Goal: Task Accomplishment & Management: Manage account settings

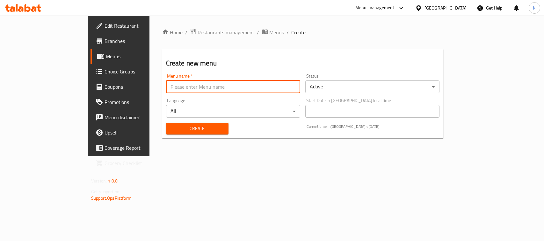
click at [166, 88] on input "text" at bounding box center [233, 87] width 134 height 13
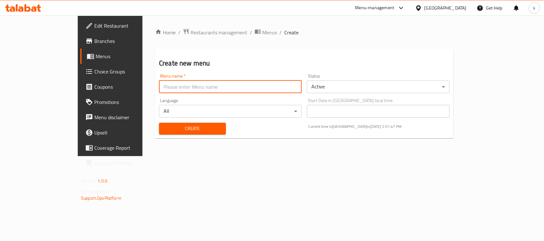
type input "Menu"
click at [164, 130] on span "Create" at bounding box center [192, 129] width 57 height 8
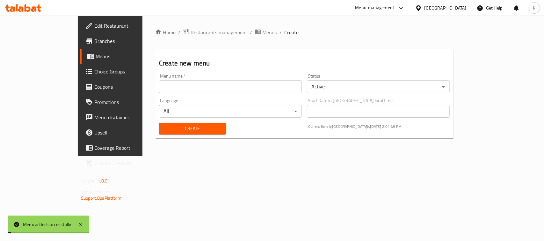
click at [96, 60] on span "Menus" at bounding box center [130, 57] width 68 height 8
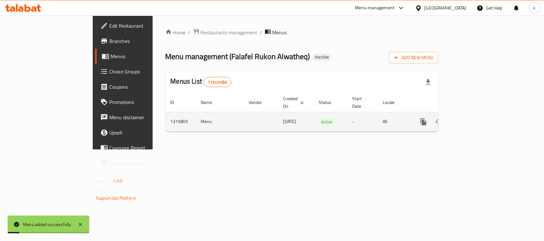
click at [477, 114] on link "enhanced table" at bounding box center [468, 121] width 15 height 15
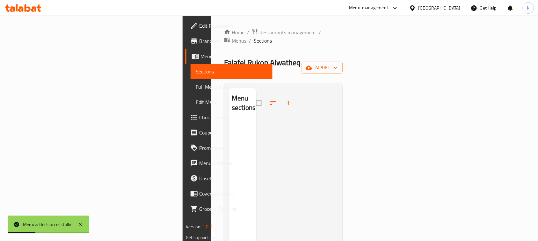
click at [337, 64] on span "import" at bounding box center [322, 68] width 31 height 8
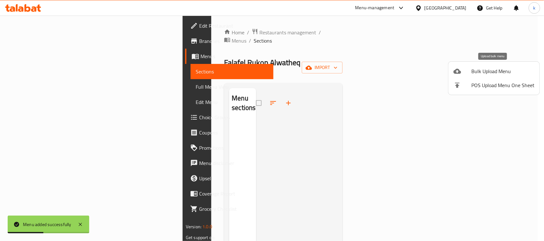
click at [461, 72] on div at bounding box center [462, 72] width 18 height 8
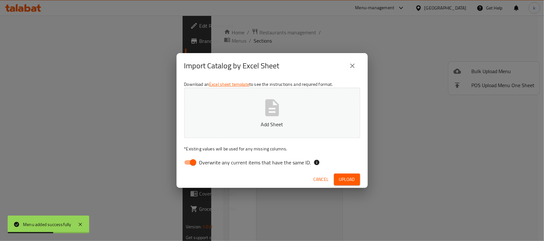
click at [190, 160] on input "Overwrite any current items that have the same ID." at bounding box center [193, 163] width 36 height 12
checkbox input "false"
click at [264, 121] on p "Add Sheet" at bounding box center [272, 125] width 156 height 8
click at [342, 178] on span "Upload" at bounding box center [347, 180] width 16 height 8
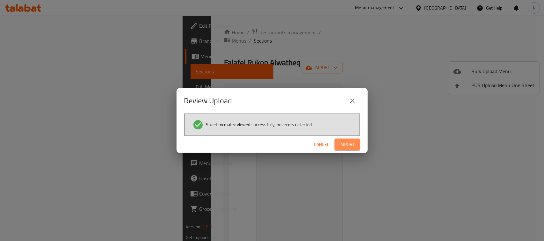
click at [344, 142] on span "Import" at bounding box center [346, 145] width 15 height 8
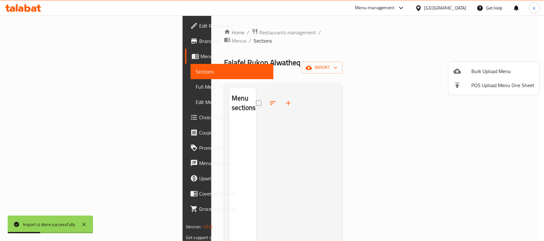
click at [365, 64] on div at bounding box center [272, 120] width 544 height 241
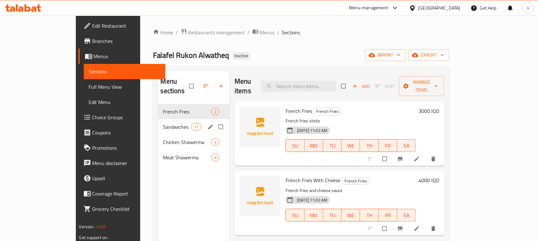
click at [163, 123] on span "Sandwiches" at bounding box center [177, 127] width 28 height 8
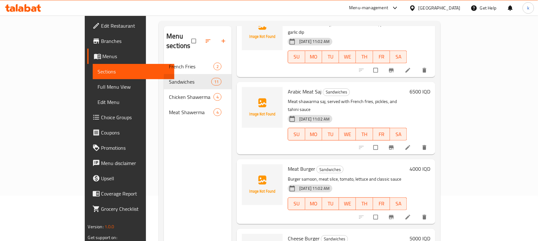
scroll to position [89, 0]
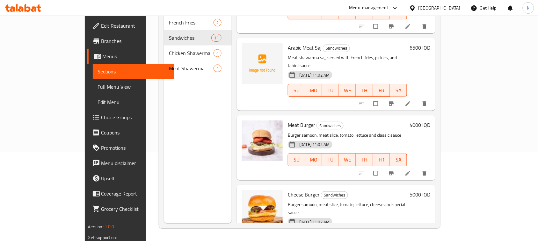
click at [346, 116] on div "Meat Burger Sandwiches Burger samoon, meat slice, tomato, lettuce and classic s…" at bounding box center [336, 148] width 198 height 65
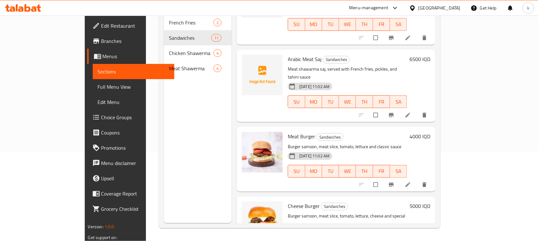
scroll to position [539, 0]
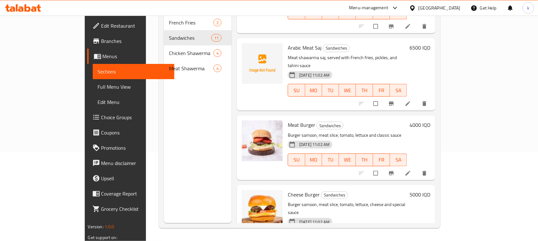
click at [394, 118] on div "Meat Burger Sandwiches Burger samoon, meat slice, tomato, lettuce and classic s…" at bounding box center [347, 148] width 124 height 60
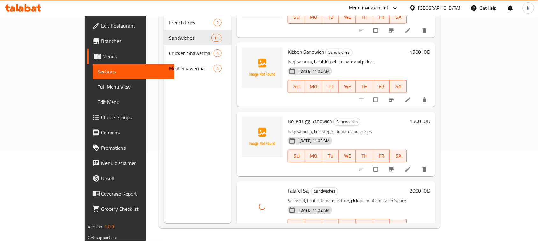
scroll to position [220, 0]
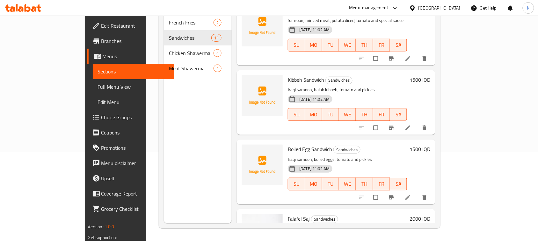
click at [369, 70] on div "Kibbeh Sandwich Sandwiches Iraqi samoon, halab kibbeh, tomato and pickles 05-10…" at bounding box center [336, 102] width 198 height 65
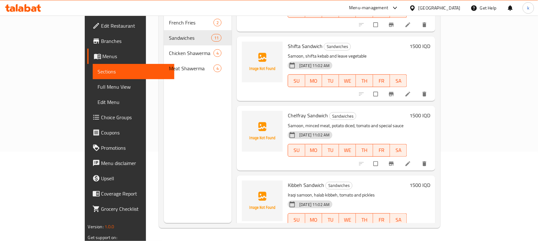
scroll to position [101, 0]
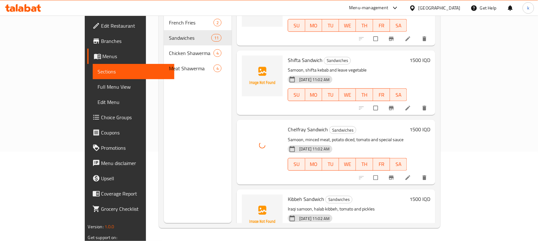
click at [394, 125] on h6 "Chelfray Sandwich Sandwiches" at bounding box center [347, 129] width 119 height 9
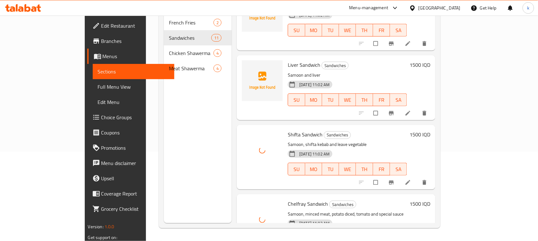
scroll to position [21, 0]
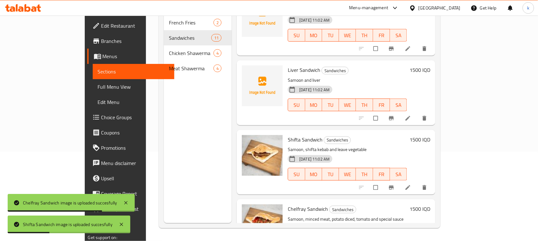
click at [389, 146] on p "Samoon, shifta kebab and leave vegetable" at bounding box center [347, 150] width 119 height 8
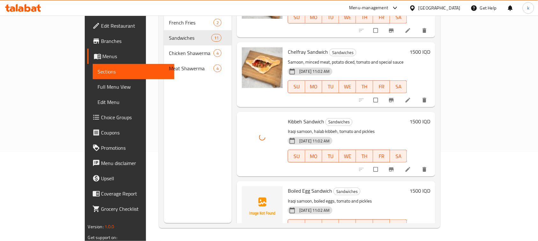
scroll to position [220, 0]
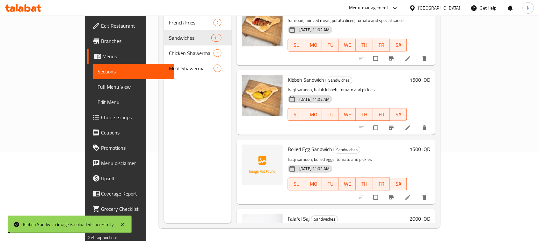
click at [347, 129] on div "Menu items Add Sort Manage items Falafel Sandwich Sandwiches Iraqi samoon, fala…" at bounding box center [333, 102] width 203 height 241
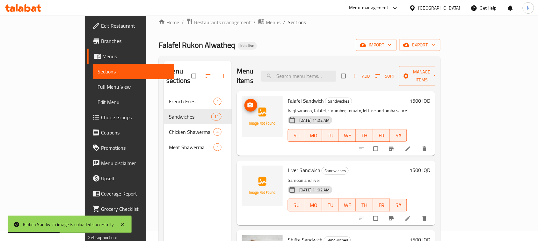
scroll to position [10, 0]
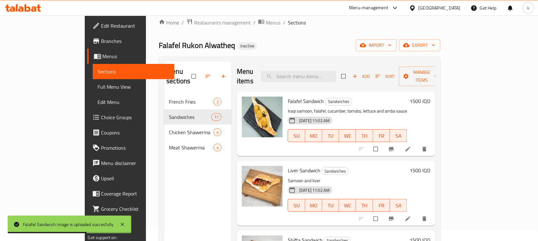
click at [271, 38] on div "Home / Restaurants management / Menus / Sections Falafel Rukon Alwatheq Inactiv…" at bounding box center [300, 162] width 282 height 289
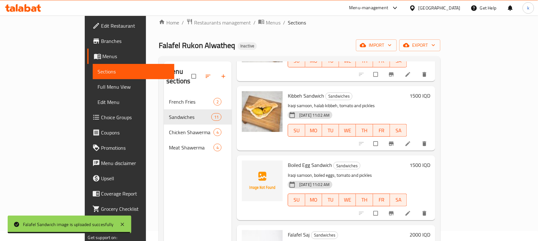
scroll to position [318, 0]
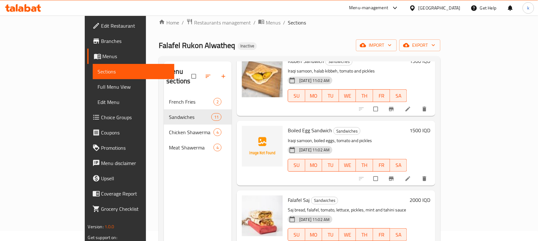
click at [393, 137] on p "Iraqi samoon, boiled eggs, tomato and pickles" at bounding box center [347, 141] width 119 height 8
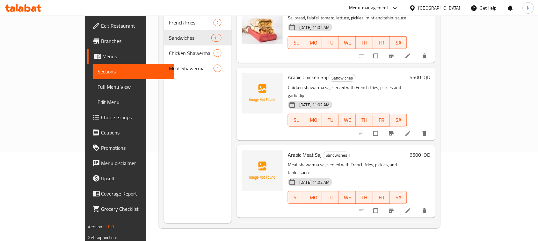
scroll to position [419, 0]
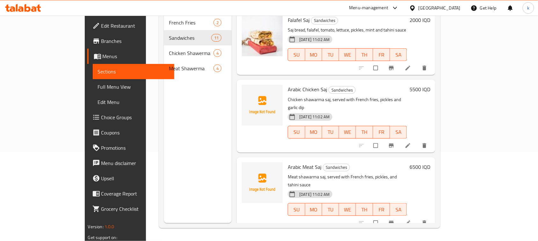
click at [341, 138] on div "Menu items Add Sort Manage items Falafel Sandwich Sandwiches Iraqi samoon, fala…" at bounding box center [333, 102] width 203 height 241
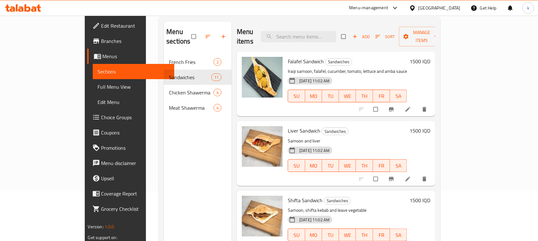
scroll to position [0, 0]
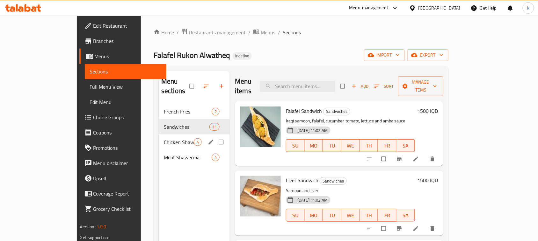
click at [159, 135] on div "Chicken Shawerma 4" at bounding box center [194, 142] width 71 height 15
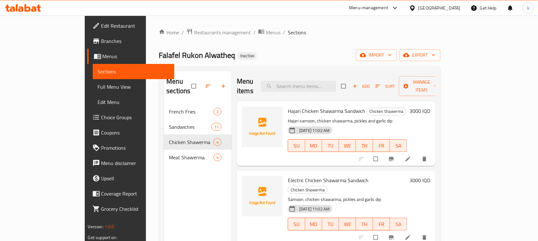
click at [287, 62] on div "Home / Restaurants management / Menus / Sections Falafel Rukon Alwatheq Inactiv…" at bounding box center [300, 172] width 282 height 289
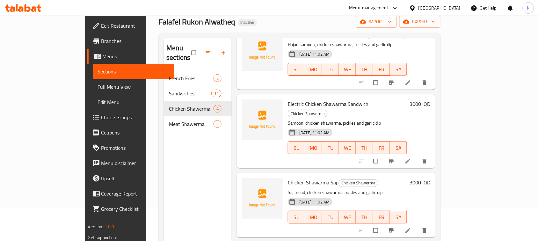
scroll to position [89, 0]
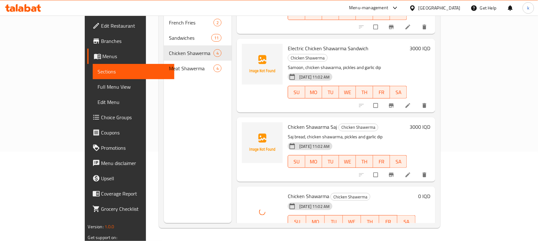
click at [413, 118] on div "Chicken Shawarma Saj Chicken Shawerma Saj bread, chicken shawarma, pickles and …" at bounding box center [336, 150] width 198 height 65
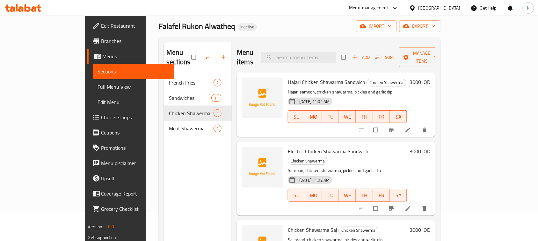
scroll to position [10, 0]
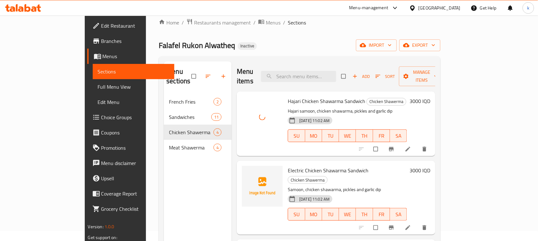
click at [407, 166] on h6 "Electric Chicken Shawarma Sandwich Chicken Shawerma" at bounding box center [347, 175] width 119 height 18
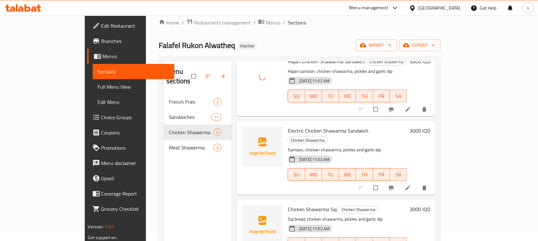
scroll to position [43, 0]
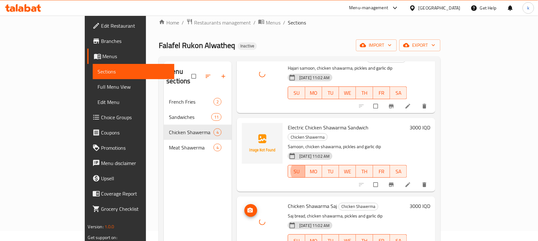
type button "0"
drag, startPoint x: 267, startPoint y: 46, endPoint x: 210, endPoint y: 101, distance: 78.1
click at [267, 46] on div "Falafel Rukon Alwatheq Inactive import export" at bounding box center [300, 45] width 282 height 12
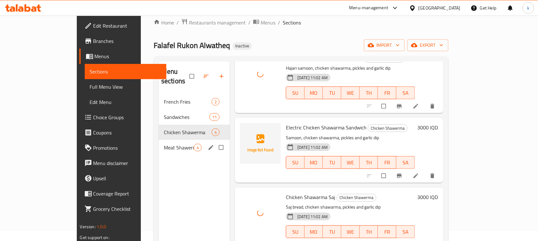
click at [164, 144] on span "Meat Shawerma" at bounding box center [179, 148] width 30 height 8
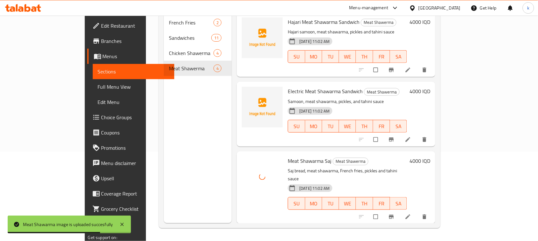
click at [372, 98] on p "Samoon, meat shawarma, pickles, and tahini sauce" at bounding box center [347, 102] width 119 height 8
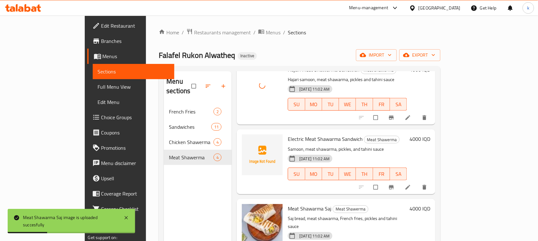
scroll to position [43, 0]
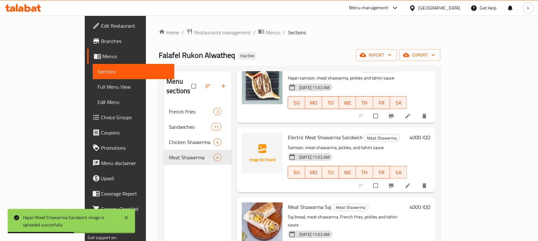
click at [352, 32] on ol "Home / Restaurants management / Menus / Sections" at bounding box center [300, 32] width 282 height 8
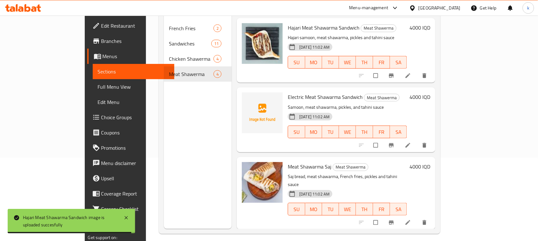
scroll to position [0, 0]
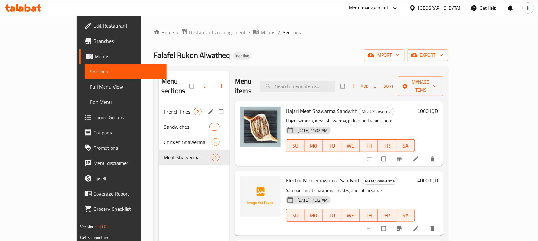
click at [159, 104] on div "French Fries 2" at bounding box center [194, 111] width 71 height 15
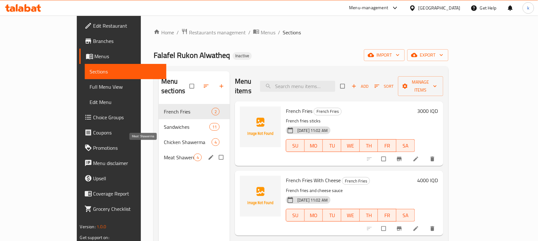
click at [164, 154] on span "Meat Shawerma" at bounding box center [179, 158] width 30 height 8
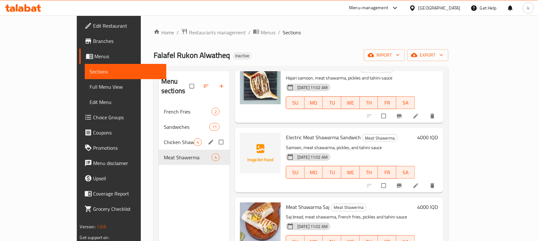
click at [159, 138] on div "Chicken Shawerma 4" at bounding box center [194, 142] width 71 height 15
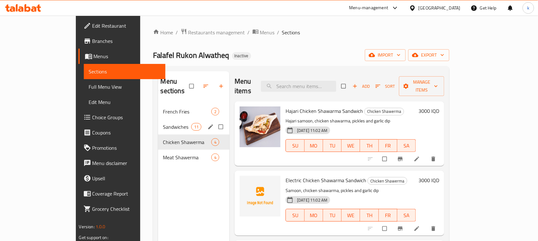
click at [170, 123] on span "Sandwiches" at bounding box center [177, 127] width 28 height 8
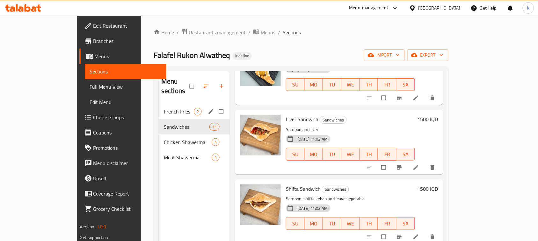
click at [164, 108] on span "French Fries" at bounding box center [179, 112] width 30 height 8
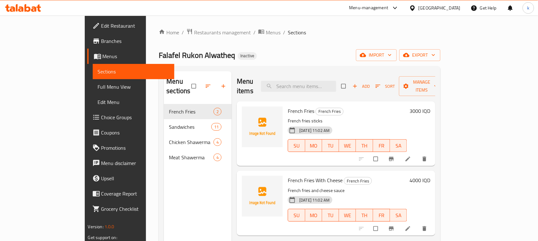
click at [307, 21] on div "Home / Restaurants management / Menus / Sections Falafel Rukon Alwatheq Inactiv…" at bounding box center [299, 173] width 307 height 315
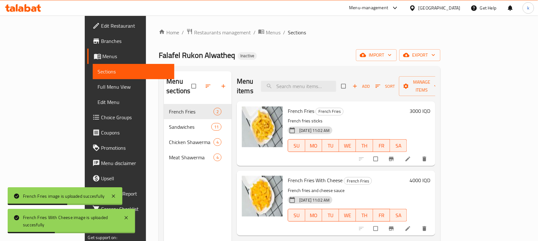
drag, startPoint x: 281, startPoint y: 53, endPoint x: 291, endPoint y: 67, distance: 16.6
click at [281, 53] on div "Falafel Rukon Alwatheq Inactive import export" at bounding box center [300, 55] width 282 height 12
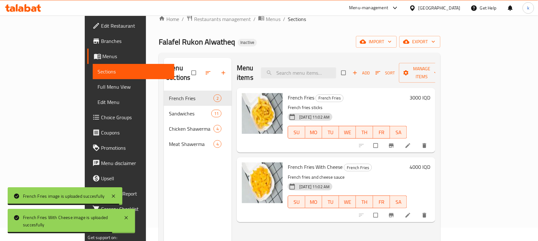
scroll to position [10, 0]
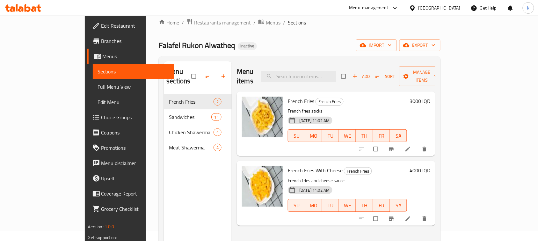
click at [283, 31] on div "Home / Restaurants management / Menus / Sections Falafel Rukon Alwatheq Inactiv…" at bounding box center [300, 162] width 282 height 289
click at [322, 71] on input "search" at bounding box center [298, 76] width 75 height 11
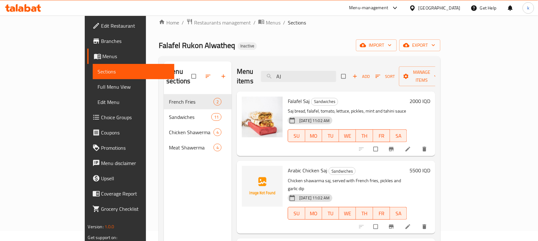
type input "A"
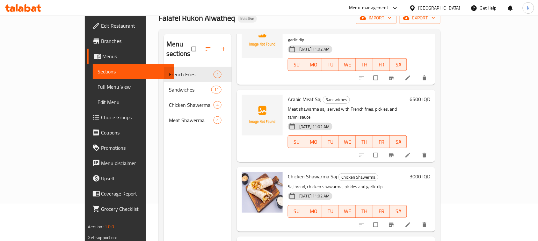
scroll to position [89, 0]
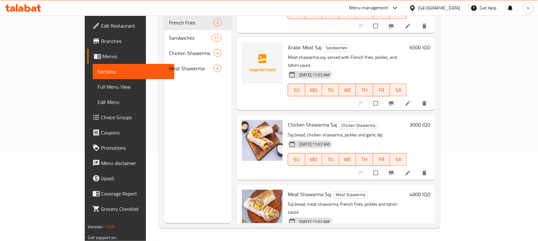
type input "saj"
click at [364, 118] on div "Chicken Shawarma Saj Chicken Shawerma Saj bread, chicken shawarma, pickles and …" at bounding box center [347, 148] width 124 height 60
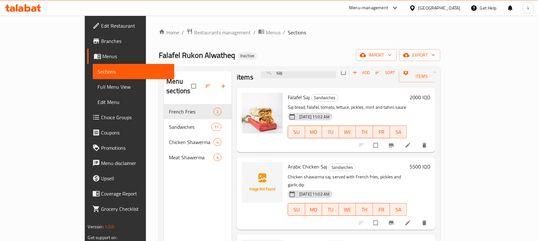
scroll to position [0, 0]
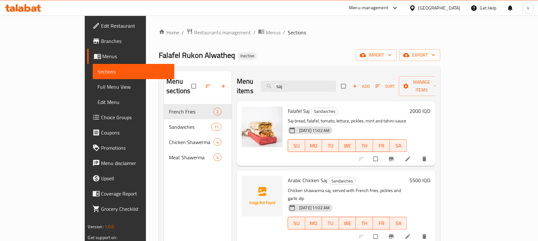
click at [298, 51] on div "Falafel Rukon Alwatheq Inactive import export" at bounding box center [300, 55] width 282 height 12
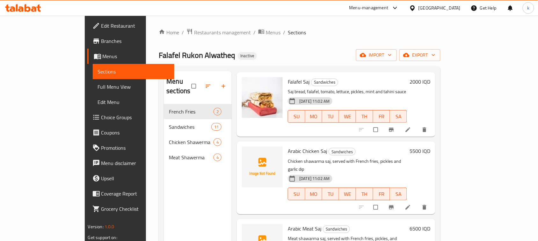
scroll to position [80, 0]
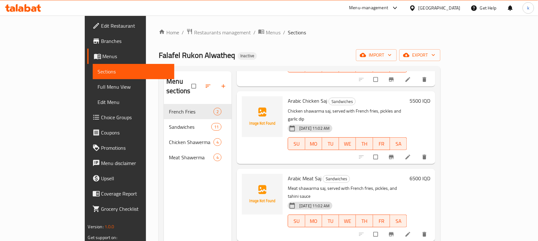
click at [278, 57] on div "Falafel Rukon Alwatheq Inactive import export" at bounding box center [300, 55] width 282 height 12
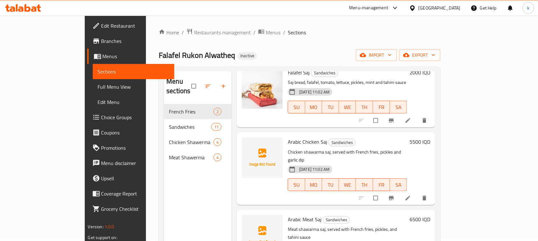
scroll to position [0, 0]
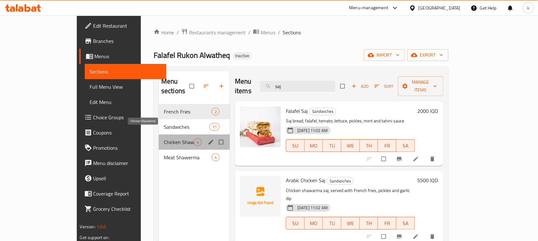
click at [164, 139] on span "Chicken Shawerma" at bounding box center [179, 143] width 30 height 8
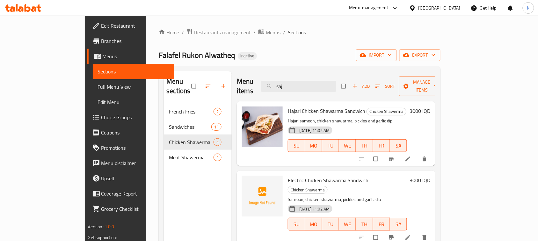
drag, startPoint x: 319, startPoint y: 79, endPoint x: 282, endPoint y: 91, distance: 39.2
click at [295, 88] on div "Menu items saj Add Sort Manage items" at bounding box center [336, 86] width 198 height 30
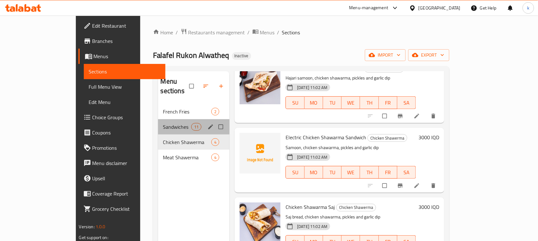
click at [158, 119] on div "Sandwiches 11" at bounding box center [194, 126] width 72 height 15
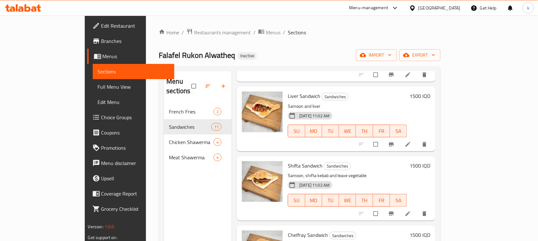
scroll to position [282, 0]
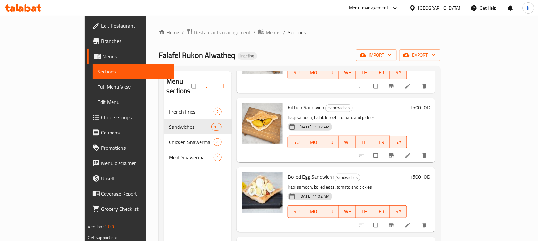
click at [310, 34] on ol "Home / Restaurants management / Menus / Sections" at bounding box center [300, 32] width 282 height 8
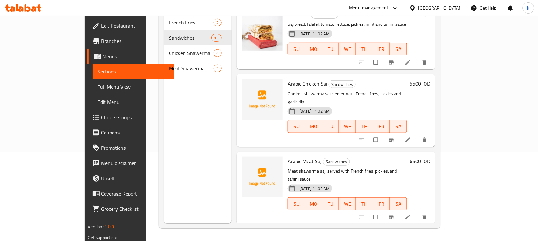
scroll to position [419, 0]
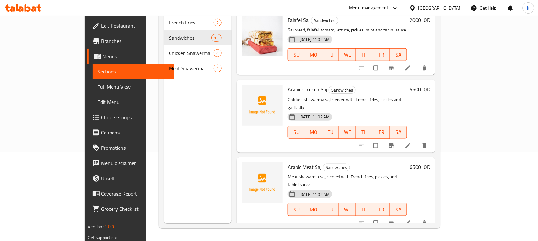
click at [381, 61] on div "Falafel Saj Sandwiches Saj bread, falafel, tomato, lettuce, pickles, mint and t…" at bounding box center [347, 43] width 124 height 60
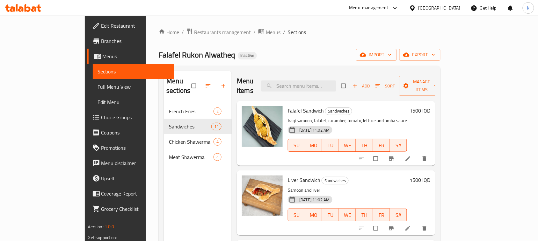
scroll to position [0, 0]
click at [327, 81] on input "search" at bounding box center [298, 86] width 75 height 11
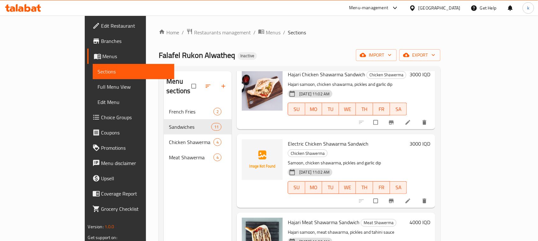
scroll to position [470, 0]
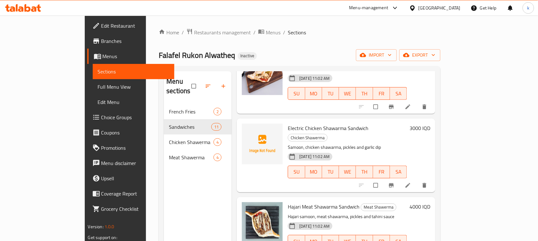
type input "sandw"
click at [270, 34] on ol "Home / Restaurants management / Menus / Sections" at bounding box center [300, 32] width 282 height 8
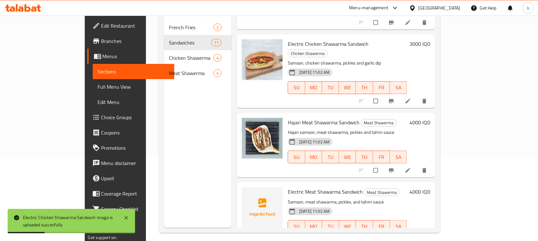
scroll to position [89, 0]
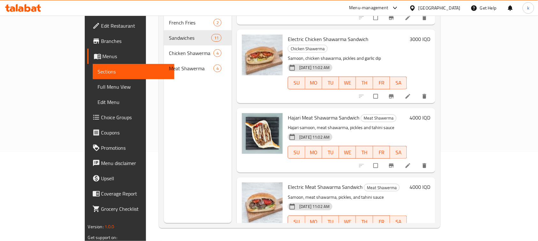
click at [300, 78] on div "Electric Chicken Shawarma Sandwich Chicken Shawerma Samoon, chicken shawarma, p…" at bounding box center [347, 66] width 124 height 68
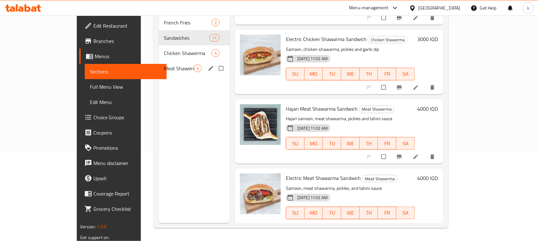
click at [164, 65] on span "Meat Shawerma" at bounding box center [179, 69] width 30 height 8
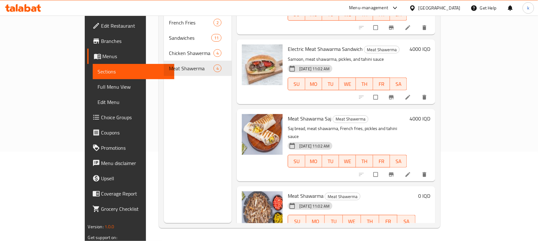
scroll to position [43, 0]
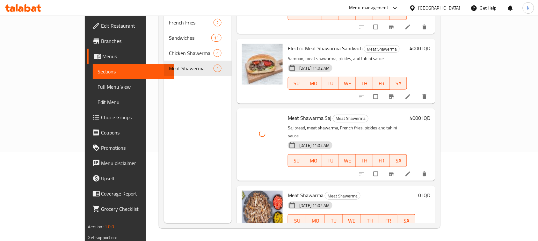
click at [311, 93] on div "Electric Meat Shawarma Sandwich Meat Shawerma Samoon, meat shawarma, pickles, a…" at bounding box center [336, 71] width 198 height 65
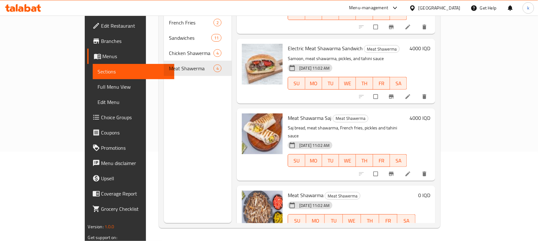
click at [351, 97] on div "Menu items sandw Add Sort Manage items Hajari Meat Shawarma Sandwich Meat Shawe…" at bounding box center [333, 102] width 203 height 241
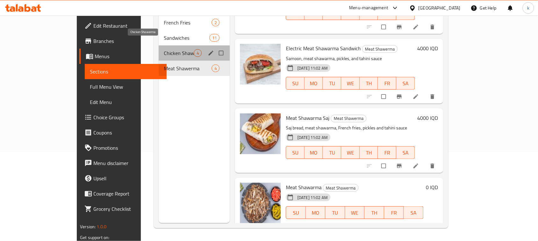
click at [164, 49] on span "Chicken Shawerma" at bounding box center [179, 53] width 30 height 8
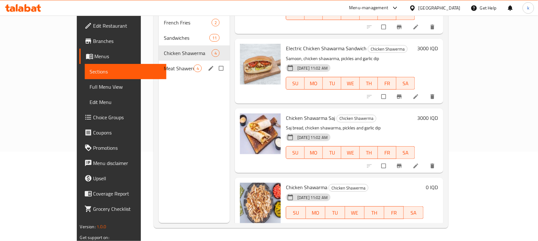
click at [164, 65] on span "Meat Shawerma" at bounding box center [179, 69] width 30 height 8
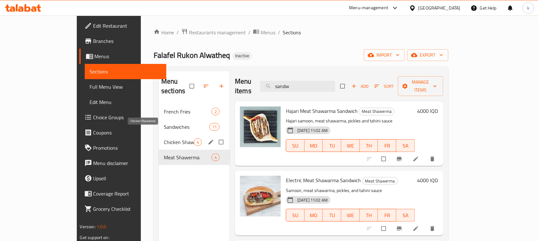
click at [164, 139] on span "Chicken Shawerma" at bounding box center [179, 143] width 30 height 8
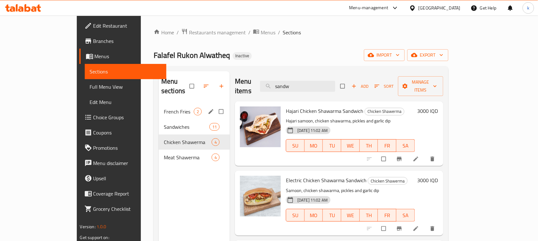
click at [164, 108] on span "French Fries" at bounding box center [179, 112] width 30 height 8
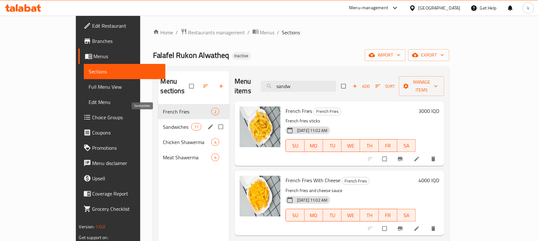
click at [163, 123] on span "Sandwiches" at bounding box center [177, 127] width 28 height 8
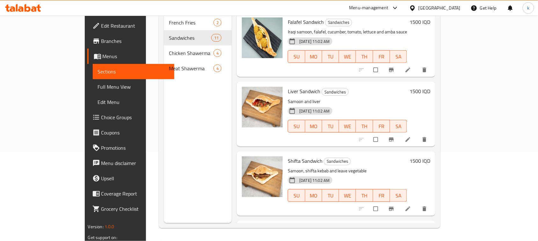
click at [101, 26] on span "Edit Restaurant" at bounding box center [135, 26] width 68 height 8
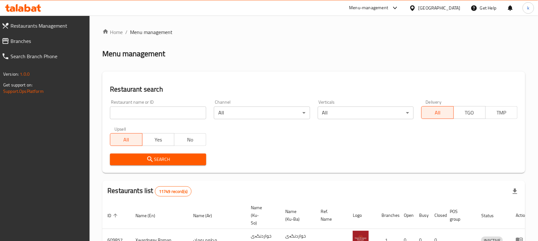
click at [136, 106] on div "Restaurant name or ID Restaurant name or ID" at bounding box center [158, 109] width 96 height 19
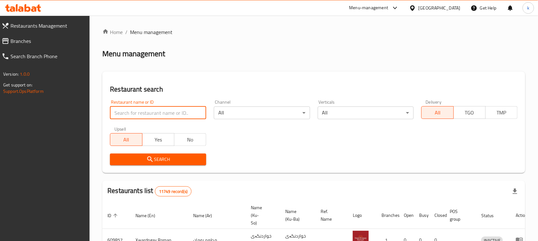
click at [137, 112] on input "search" at bounding box center [158, 113] width 96 height 13
paste input "Alwatheq"
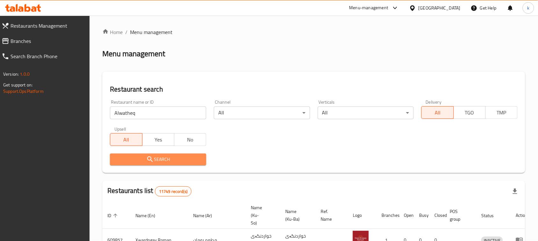
click at [134, 156] on span "Search" at bounding box center [158, 160] width 86 height 8
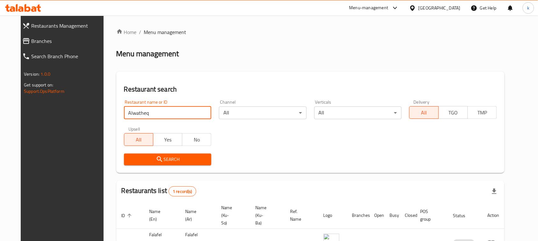
drag, startPoint x: 164, startPoint y: 113, endPoint x: 96, endPoint y: 122, distance: 68.0
click at [103, 121] on div "Home / Menu management Menu management Restaurant search Restaurant name or ID …" at bounding box center [309, 154] width 413 height 276
paste input "Rukon Alwatheq,"
type input "Rukon Alwatheq"
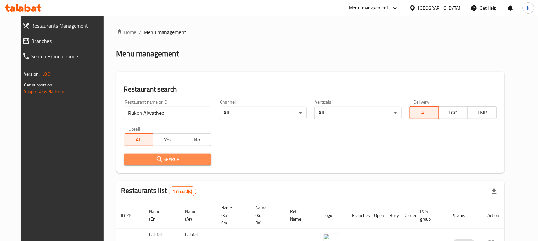
click at [161, 160] on span "Search" at bounding box center [167, 160] width 77 height 8
click at [161, 160] on div at bounding box center [269, 120] width 538 height 241
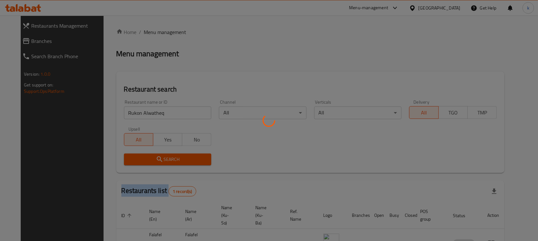
click at [161, 160] on div at bounding box center [269, 120] width 538 height 241
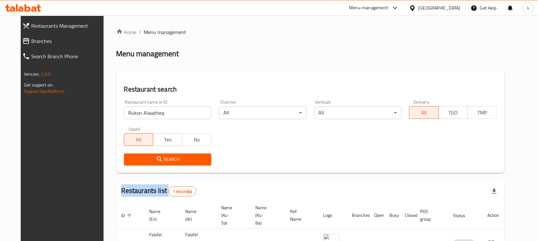
scroll to position [37, 0]
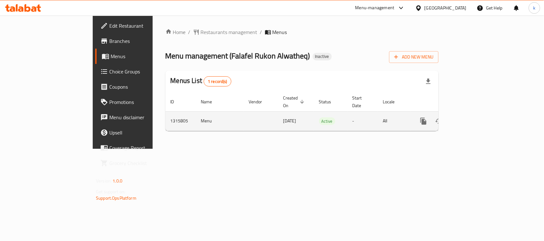
click at [473, 118] on icon "enhanced table" at bounding box center [469, 122] width 8 height 8
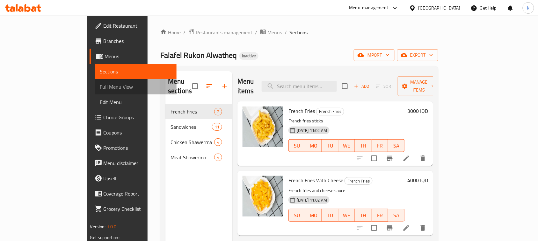
click at [100, 88] on span "Full Menu View" at bounding box center [136, 87] width 72 height 8
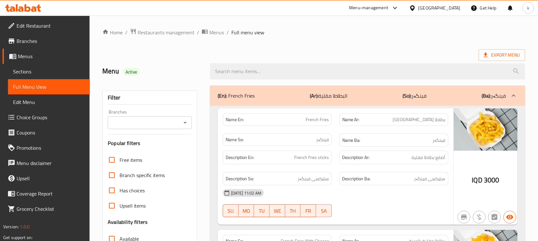
click at [185, 124] on icon "Open" at bounding box center [185, 123] width 8 height 8
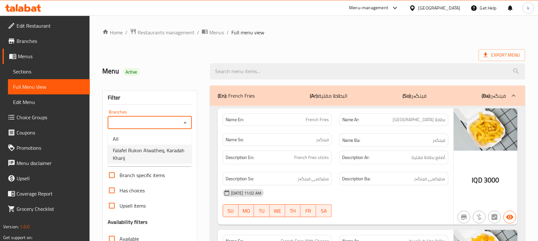
click at [134, 151] on span "Falafel Rukon Alwatheq, Karadah Kharij" at bounding box center [150, 154] width 74 height 15
type input "Falafel Rukon Alwatheq, Karadah Kharij"
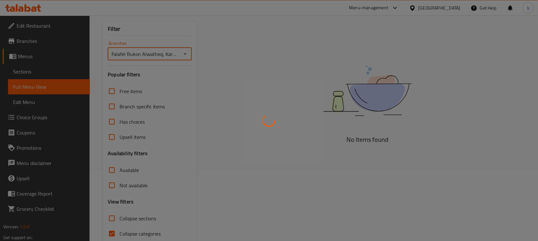
scroll to position [97, 0]
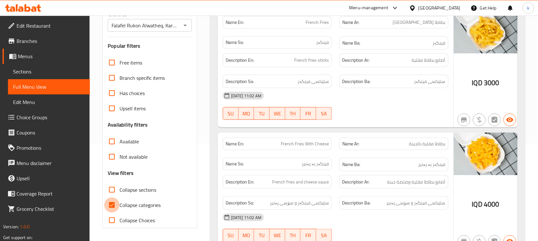
click at [112, 205] on input "Collapse categories" at bounding box center [111, 205] width 15 height 15
checkbox input "false"
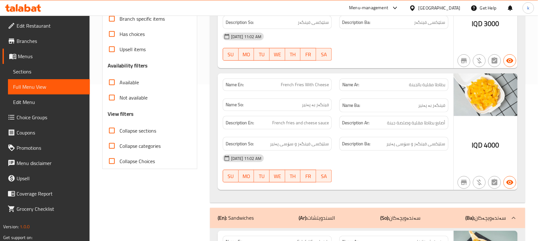
scroll to position [159, 0]
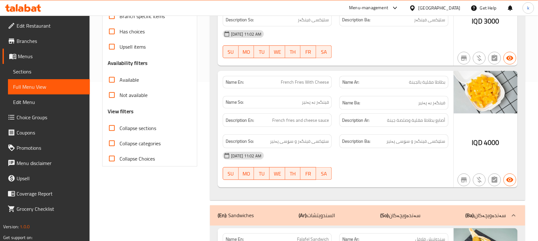
click at [29, 53] on span "Menus" at bounding box center [51, 57] width 67 height 8
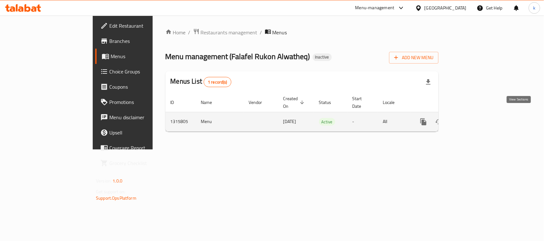
click at [477, 114] on link "enhanced table" at bounding box center [468, 121] width 15 height 15
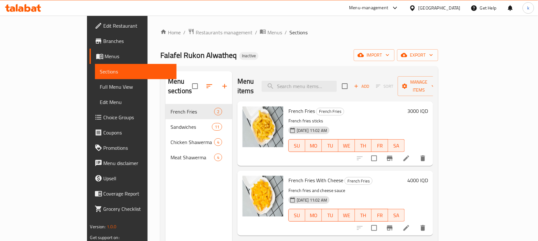
click at [415, 223] on li at bounding box center [406, 228] width 18 height 11
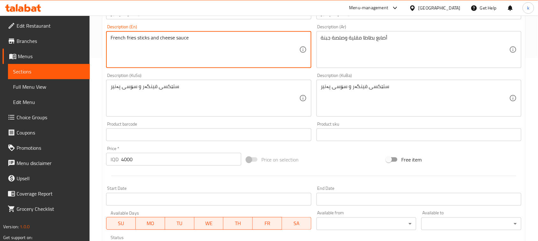
scroll to position [290, 0]
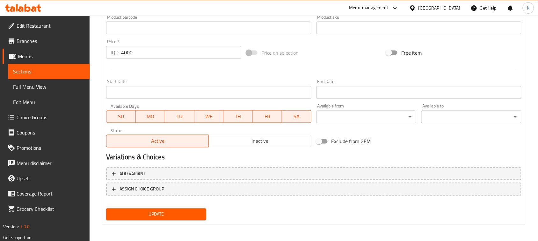
type textarea "French fries sticks and cheese sauce"
click at [167, 211] on span "Update" at bounding box center [156, 215] width 90 height 8
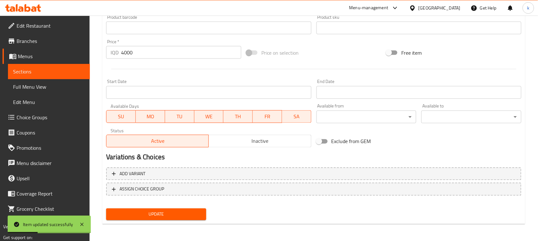
click at [32, 85] on span "Full Menu View" at bounding box center [49, 87] width 72 height 8
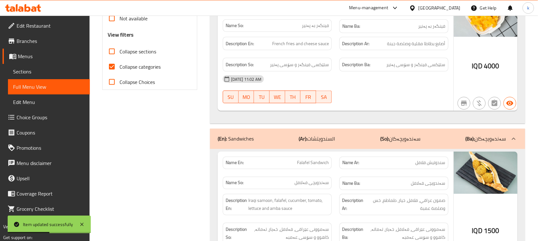
scroll to position [131, 0]
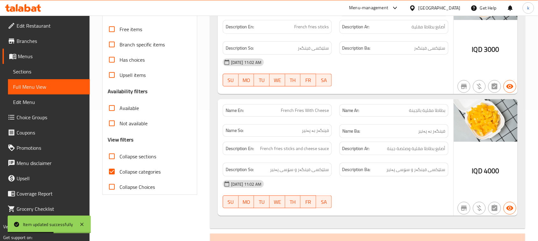
click at [113, 171] on input "Collapse categories" at bounding box center [111, 171] width 15 height 15
checkbox input "false"
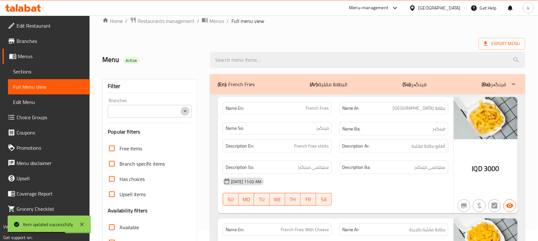
click at [185, 110] on icon "Open" at bounding box center [185, 112] width 8 height 8
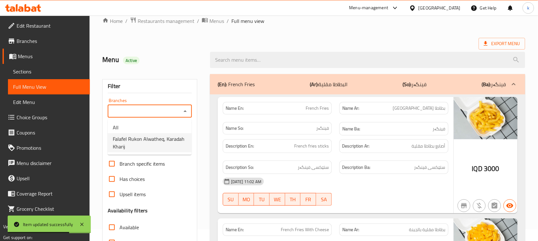
click at [150, 142] on span "Falafel Rukon Alwatheq, Karadah Kharij" at bounding box center [150, 142] width 74 height 15
type input "Falafel Rukon Alwatheq, Karadah Kharij"
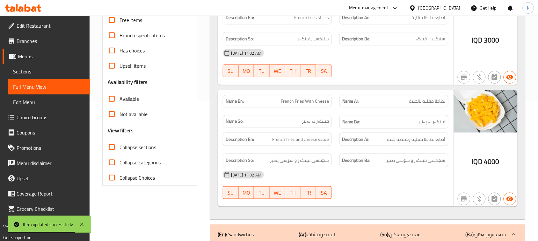
scroll to position [171, 0]
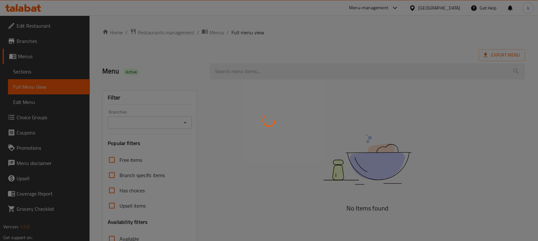
click at [185, 124] on div at bounding box center [269, 120] width 538 height 241
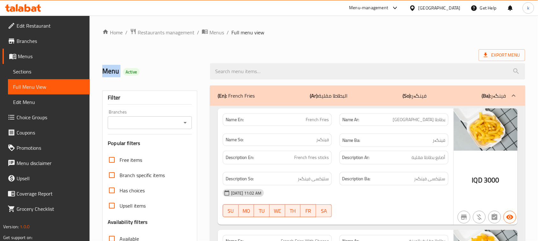
click at [182, 125] on icon "Open" at bounding box center [185, 123] width 8 height 8
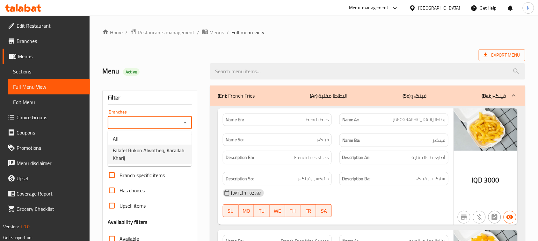
click at [138, 152] on span "Falafel Rukon Alwatheq, Karadah Kharij" at bounding box center [150, 154] width 74 height 15
type input "Falafel Rukon Alwatheq, Karadah Kharij"
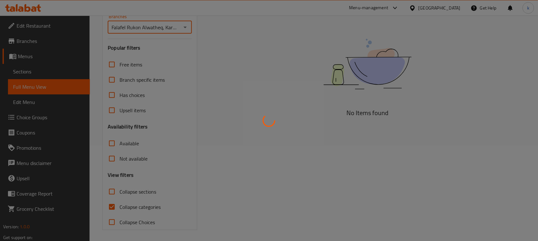
scroll to position [97, 0]
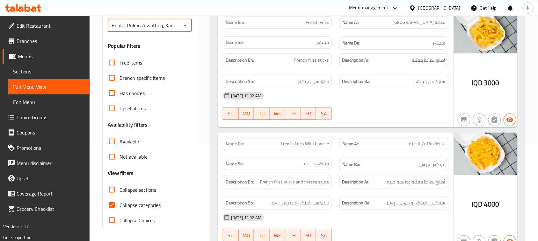
click at [113, 206] on input "Collapse categories" at bounding box center [111, 205] width 15 height 15
checkbox input "false"
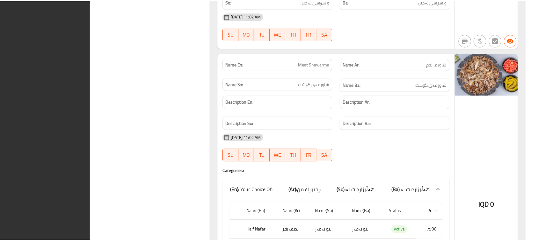
scroll to position [3133, 0]
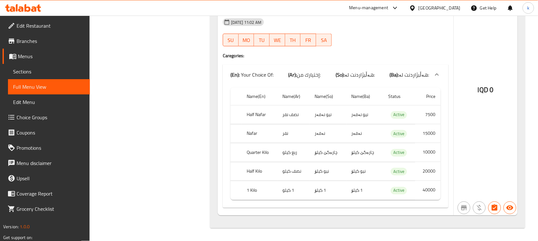
click at [24, 7] on icon at bounding box center [23, 8] width 36 height 8
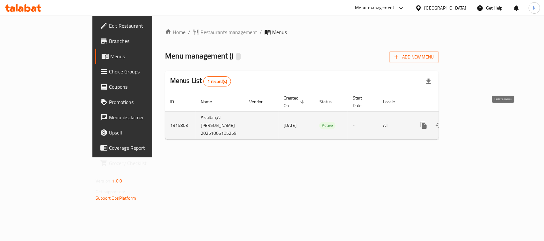
click at [458, 122] on icon "enhanced table" at bounding box center [454, 126] width 8 height 8
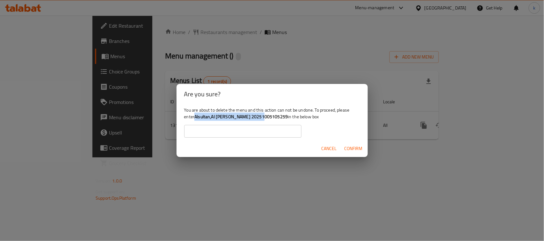
drag, startPoint x: 195, startPoint y: 116, endPoint x: 263, endPoint y: 117, distance: 67.8
click at [263, 117] on div "You are about to delete the menu and this action can not be undone. To proceed,…" at bounding box center [271, 122] width 191 height 36
copy b "Alsultan,Al [PERSON_NAME] 20251005105259"
click at [227, 131] on input "text" at bounding box center [242, 131] width 117 height 13
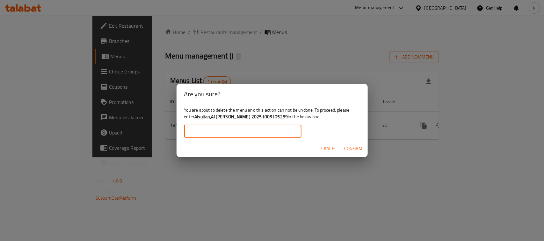
paste input "Alsultan,Al [PERSON_NAME] 20251005105259"
type input "Alsultan,Al [PERSON_NAME] 20251005105259"
click at [349, 149] on span "Confirm" at bounding box center [353, 149] width 18 height 8
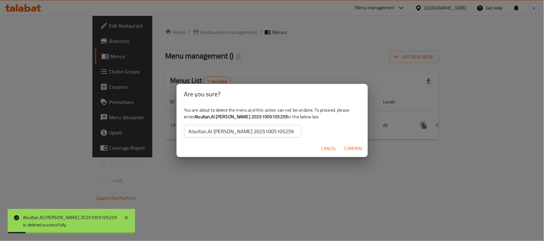
click at [24, 56] on div "Are you sure? You are about to delete the menu and this action can not be undon…" at bounding box center [272, 120] width 544 height 241
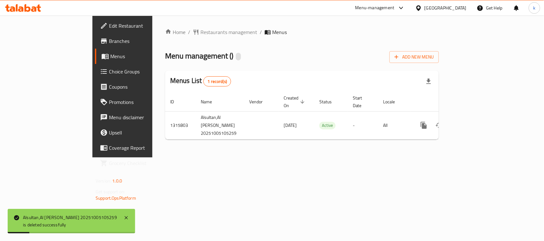
click at [110, 56] on span "Menus" at bounding box center [144, 57] width 68 height 8
click at [322, 158] on div "Home / Restaurants management / Menus Menu management ( ) Add New Menu Menus Li…" at bounding box center [301, 87] width 299 height 142
click at [110, 54] on span "Menus" at bounding box center [144, 57] width 68 height 8
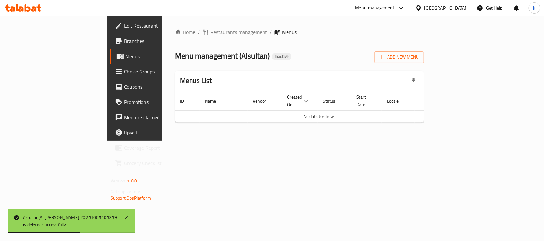
click at [211, 141] on div "Home / Restaurants management / Menus Menu management ( Alsultan ) Inactive Add…" at bounding box center [299, 78] width 274 height 125
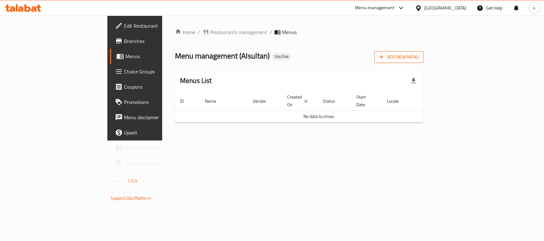
drag, startPoint x: 479, startPoint y: 53, endPoint x: 488, endPoint y: 58, distance: 10.1
click at [424, 53] on div "Menu management ( Alsultan ) Inactive Add New Menu" at bounding box center [299, 56] width 249 height 14
click at [384, 58] on icon "button" at bounding box center [381, 57] width 6 height 6
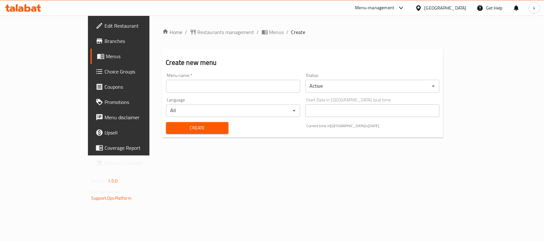
drag, startPoint x: 110, startPoint y: 81, endPoint x: 116, endPoint y: 85, distance: 6.8
click at [166, 80] on input "text" at bounding box center [233, 86] width 134 height 13
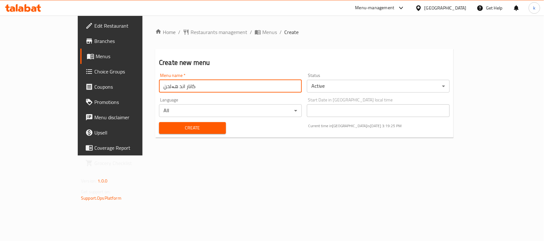
drag, startPoint x: 161, startPoint y: 87, endPoint x: 84, endPoint y: 91, distance: 77.8
click at [84, 91] on div "Edit Restaurant Branches Menus Choice Groups Coupons Promotions Menu disclaimer…" at bounding box center [272, 86] width 388 height 140
type input "کەنار و هێلین"
click at [155, 134] on div "Create" at bounding box center [192, 127] width 75 height 19
click at [174, 123] on button "Create" at bounding box center [192, 128] width 67 height 12
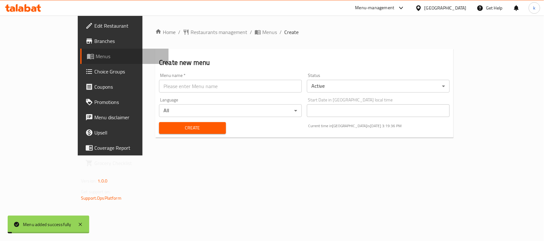
click at [96, 53] on span "Menus" at bounding box center [130, 57] width 68 height 8
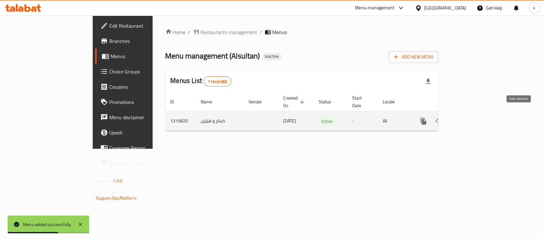
click at [473, 118] on icon "enhanced table" at bounding box center [469, 122] width 8 height 8
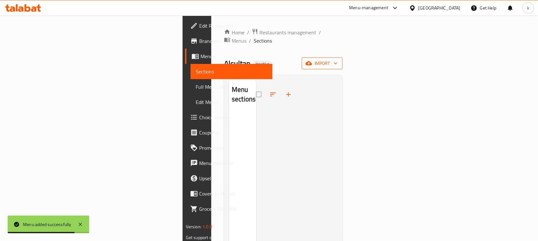
click at [337, 60] on span "import" at bounding box center [322, 64] width 31 height 8
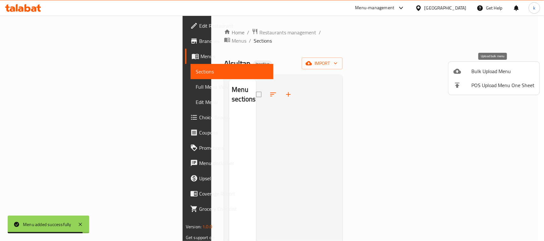
click at [462, 64] on li "Bulk Upload Menu" at bounding box center [493, 71] width 91 height 14
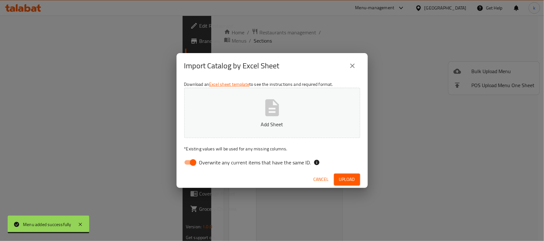
click at [192, 164] on input "Overwrite any current items that have the same ID." at bounding box center [193, 163] width 36 height 12
checkbox input "false"
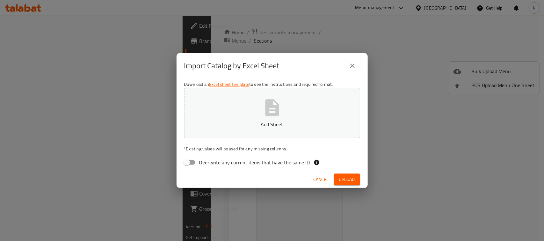
click at [256, 108] on button "Add Sheet" at bounding box center [272, 113] width 176 height 50
click at [86, 2] on div "Import Catalog by Excel Sheet Download an Excel sheet template to see the instr…" at bounding box center [272, 120] width 544 height 241
click at [349, 174] on button "Upload" at bounding box center [347, 180] width 26 height 12
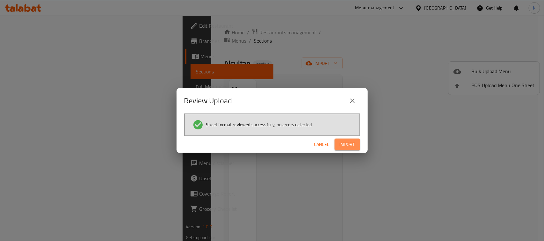
click at [340, 144] on span "Import" at bounding box center [346, 145] width 15 height 8
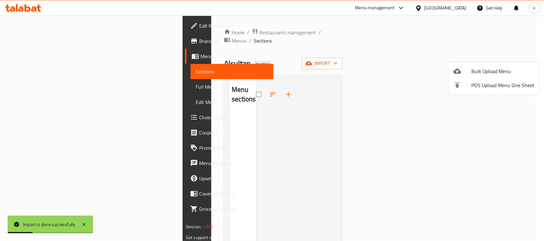
click at [327, 29] on div at bounding box center [272, 120] width 544 height 241
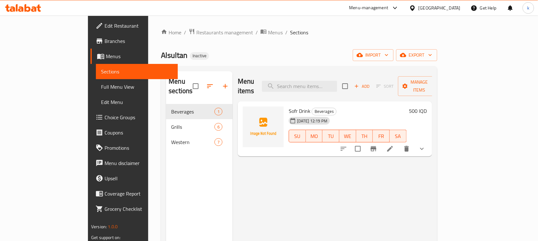
click at [353, 193] on div "Menu items Add Sort Manage items Sofr Drink Beverages [DATE] 12:19 PM SU MO TU …" at bounding box center [331, 191] width 199 height 241
click at [202, 80] on button "button" at bounding box center [209, 86] width 15 height 15
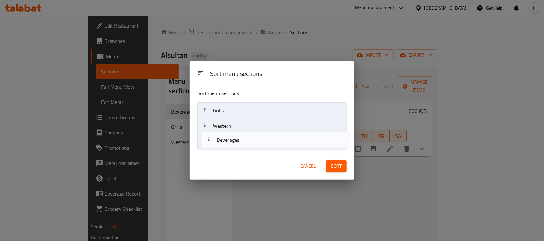
drag, startPoint x: 203, startPoint y: 114, endPoint x: 211, endPoint y: 152, distance: 39.2
click at [208, 148] on nav "Beverages Grills Western" at bounding box center [271, 126] width 149 height 47
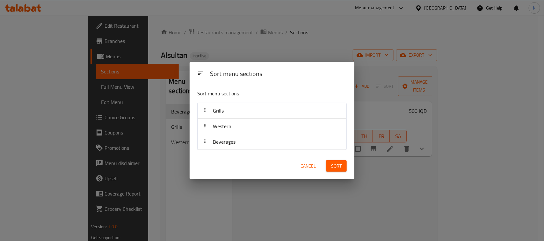
click at [333, 168] on span "Sort" at bounding box center [336, 166] width 11 height 8
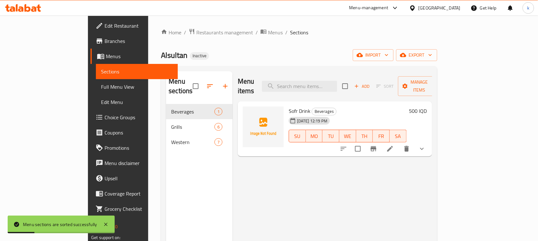
click at [380, 56] on div "Alsultan Inactive import export" at bounding box center [299, 55] width 276 height 12
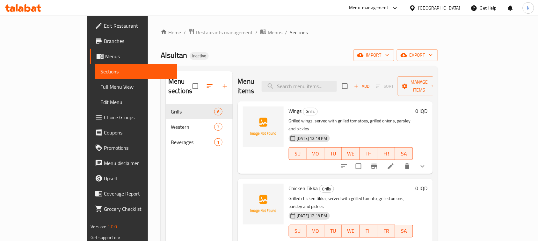
click at [257, 54] on div "Alsultan Inactive import export" at bounding box center [298, 55] width 277 height 12
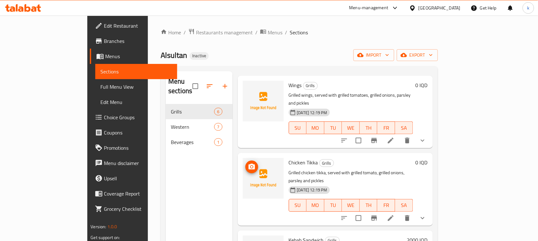
scroll to position [40, 0]
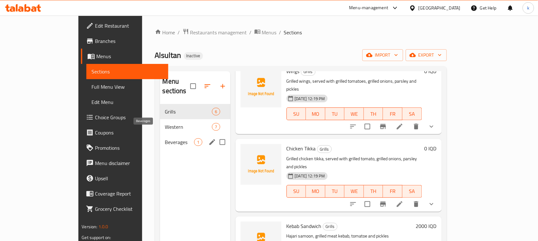
click at [165, 139] on span "Beverages" at bounding box center [179, 143] width 29 height 8
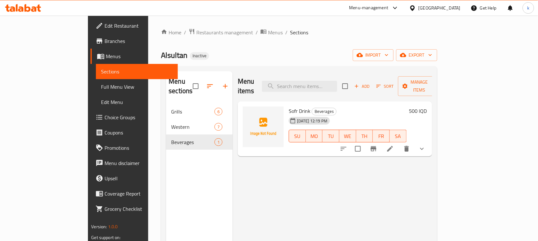
click at [425, 145] on icon "show more" at bounding box center [422, 149] width 8 height 8
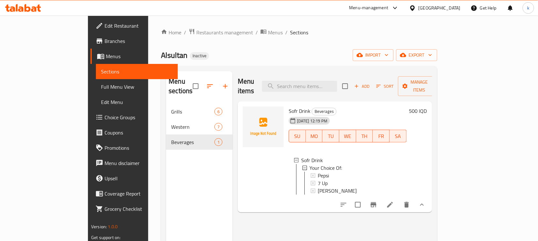
click at [260, 44] on div "Home / Restaurants management / Menus / Sections Alsultan Inactive import expor…" at bounding box center [299, 172] width 276 height 289
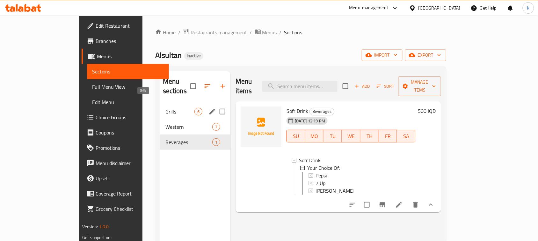
click at [165, 108] on span "Grills" at bounding box center [179, 112] width 29 height 8
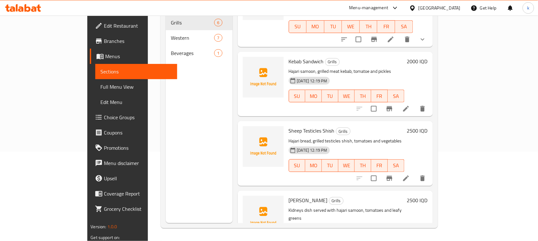
scroll to position [32, 0]
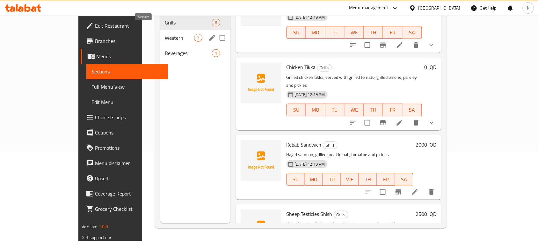
click at [165, 34] on span "Western" at bounding box center [179, 38] width 29 height 8
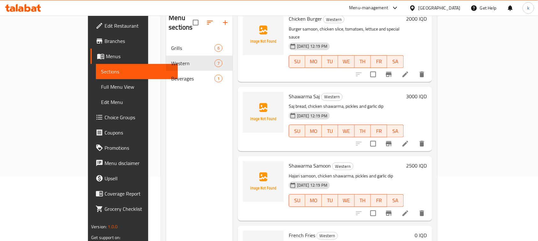
scroll to position [50, 0]
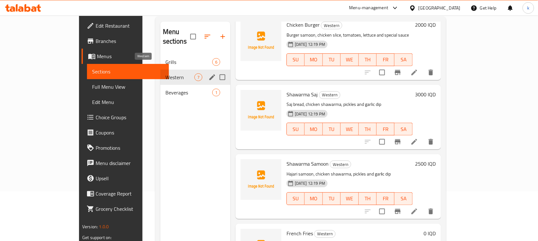
click at [160, 58] on div "Grills 6" at bounding box center [195, 61] width 70 height 15
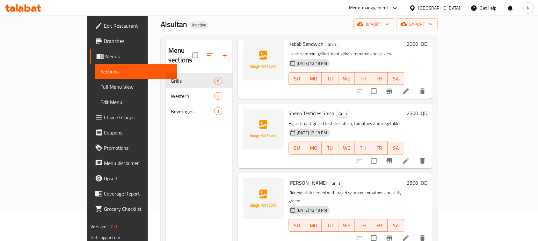
scroll to position [89, 0]
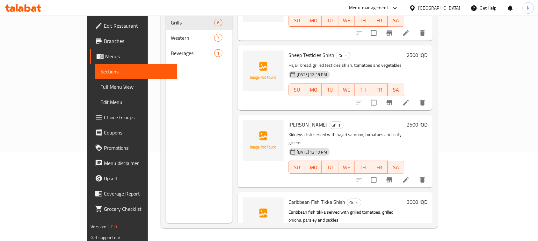
click at [255, 72] on div at bounding box center [263, 78] width 46 height 60
click at [187, 241] on div "Home / Restaurants management / Menus / Sections Alsultan Inactive import expor…" at bounding box center [299, 83] width 302 height 315
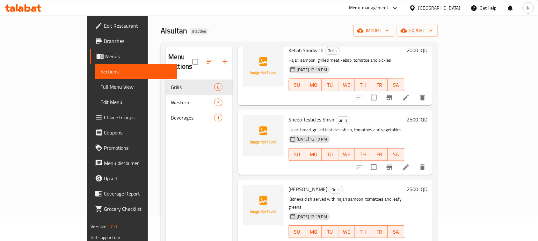
scroll to position [10, 0]
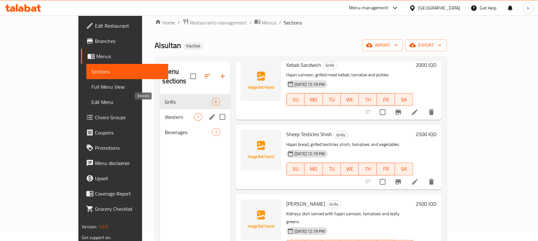
click at [165, 113] on span "Western" at bounding box center [179, 117] width 29 height 8
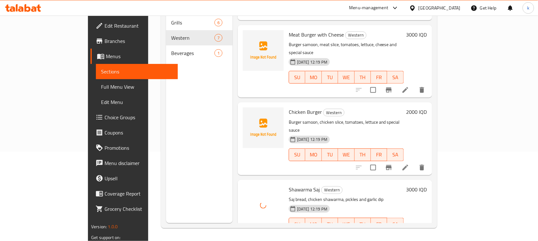
scroll to position [142, 0]
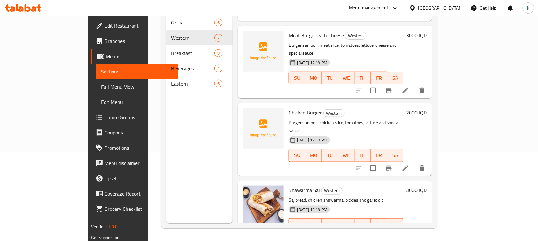
click at [363, 58] on div "Meat Burger with Cheese Western Burger samoon, meat slice, tomatoes, lettuce, c…" at bounding box center [346, 62] width 120 height 68
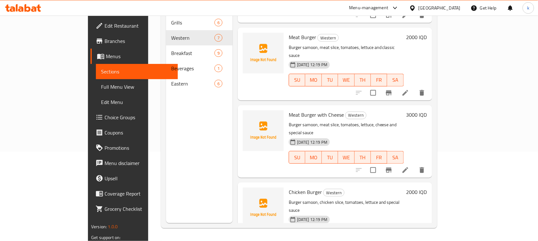
click at [362, 140] on div "Meat Burger with Cheese Western Burger samoon, meat slice, tomatoes, lettuce, c…" at bounding box center [346, 142] width 120 height 68
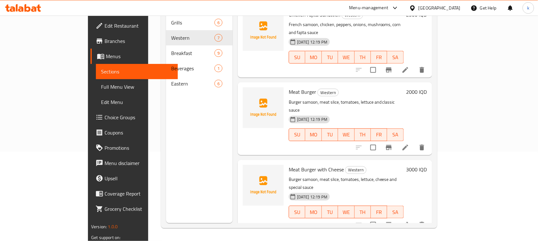
scroll to position [0, 0]
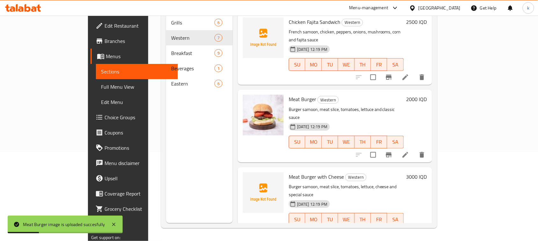
click at [385, 72] on div "Menu items Add Sort Manage items Chicken Fajita Sandwich Western French samoon,…" at bounding box center [331, 102] width 199 height 241
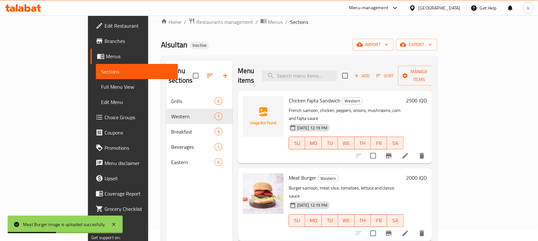
scroll to position [10, 0]
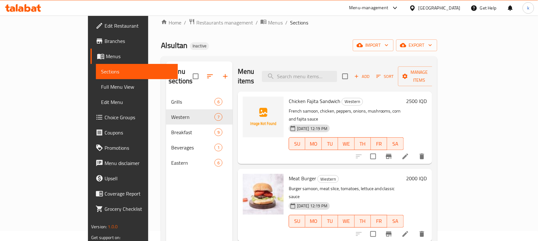
click at [295, 44] on div "Alsultan Inactive import export" at bounding box center [299, 45] width 276 height 12
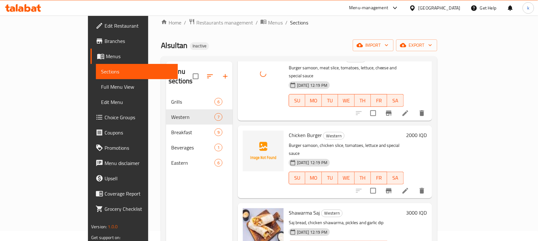
scroll to position [199, 0]
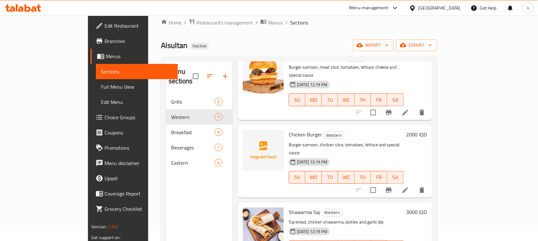
click at [283, 33] on div "Home / Restaurants management / Menus / Sections Alsultan Inactive import expor…" at bounding box center [299, 162] width 276 height 289
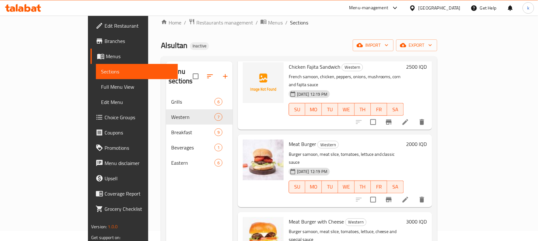
scroll to position [80, 0]
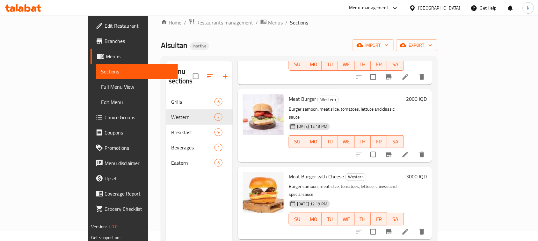
click at [409, 228] on icon at bounding box center [405, 232] width 8 height 8
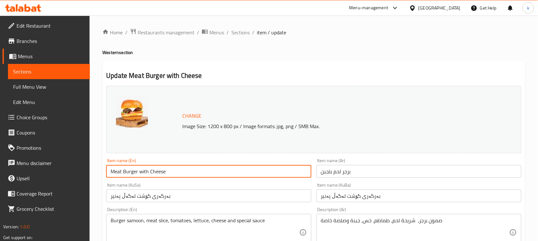
click at [142, 172] on input "Meat Burger with Cheese" at bounding box center [208, 171] width 205 height 13
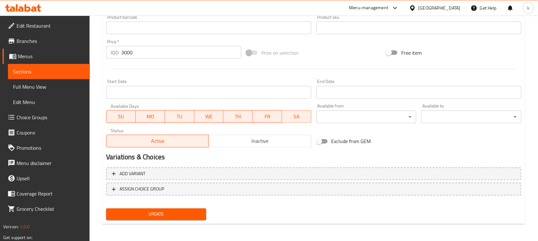
type input "Meat Burger With Cheese"
drag, startPoint x: 189, startPoint y: 214, endPoint x: 190, endPoint y: 210, distance: 3.8
click at [190, 214] on span "Update" at bounding box center [156, 215] width 90 height 8
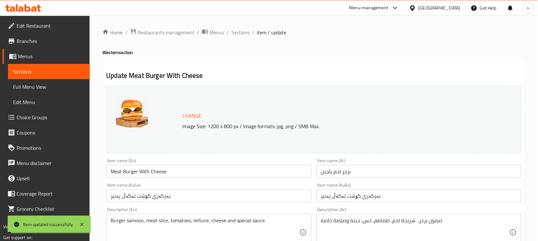
click at [240, 32] on span "Sections" at bounding box center [240, 33] width 18 height 8
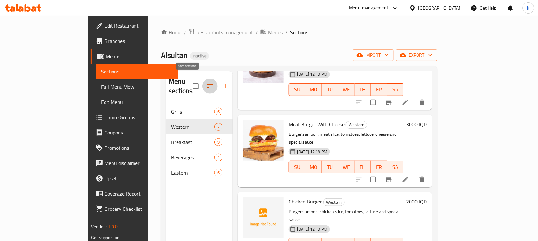
click at [206, 82] on icon "button" at bounding box center [210, 86] width 8 height 8
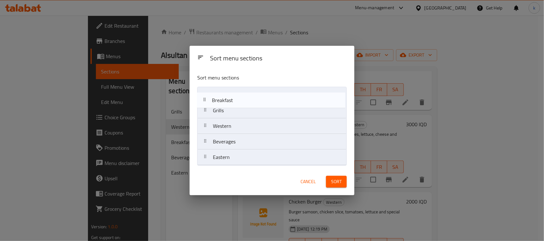
drag, startPoint x: 204, startPoint y: 128, endPoint x: 203, endPoint y: 98, distance: 29.6
click at [203, 98] on nav "Grills Western Breakfast Beverages Eastern" at bounding box center [271, 126] width 149 height 79
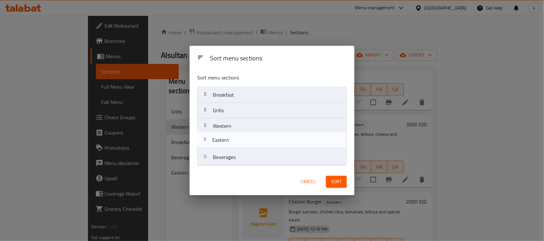
drag, startPoint x: 205, startPoint y: 157, endPoint x: 210, endPoint y: 141, distance: 16.1
click at [204, 137] on nav "Breakfast Grills Western Beverages Eastern" at bounding box center [271, 126] width 149 height 79
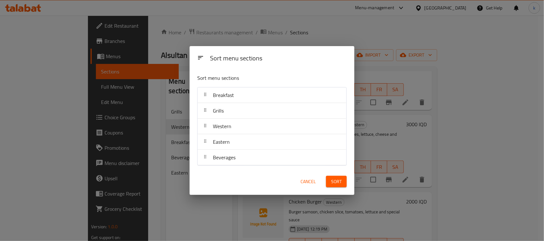
click at [332, 180] on span "Sort" at bounding box center [336, 182] width 11 height 8
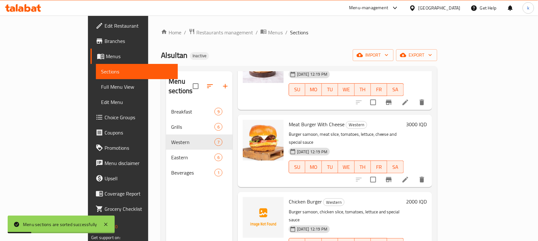
click at [223, 50] on div "Alsultan Inactive import export" at bounding box center [299, 55] width 276 height 12
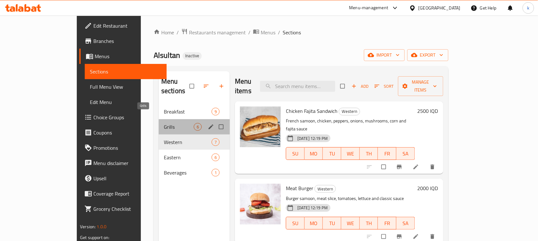
click at [164, 123] on span "Grills" at bounding box center [179, 127] width 30 height 8
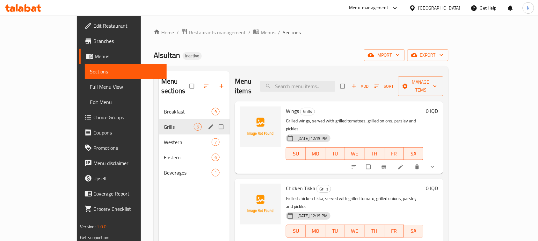
click at [164, 139] on span "Western" at bounding box center [188, 143] width 48 height 8
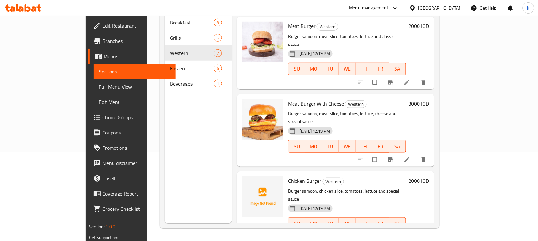
scroll to position [62, 0]
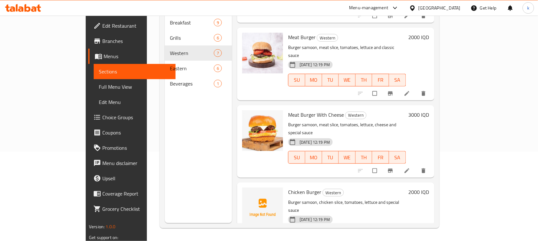
click at [247, 233] on div "Home / Restaurants management / Menus / Sections Alsultan Inactive import expor…" at bounding box center [299, 83] width 305 height 315
click at [395, 111] on h6 "Meat Burger With Cheese Western" at bounding box center [347, 115] width 118 height 9
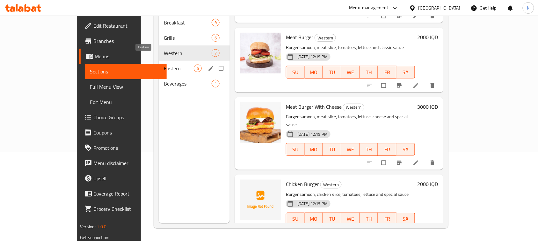
click at [164, 65] on span "Eastern" at bounding box center [179, 69] width 30 height 8
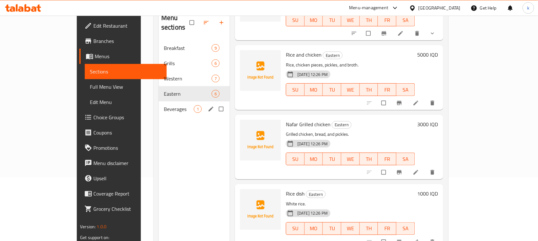
scroll to position [50, 0]
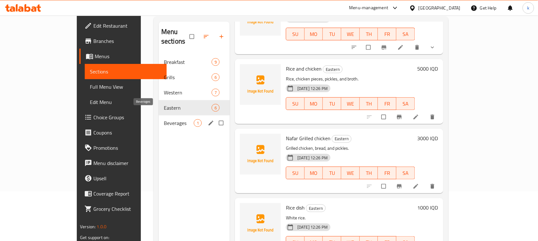
click at [164, 119] on span "Beverages" at bounding box center [179, 123] width 30 height 8
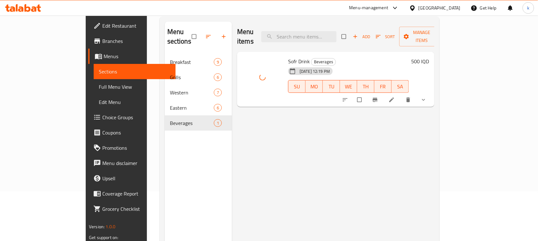
click at [281, 159] on div "Menu items Add Sort Manage items Sofr Drink Beverages 05-10-2025 12:19 PM SU MO…" at bounding box center [333, 142] width 202 height 241
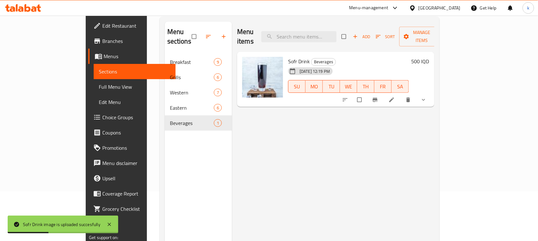
click at [281, 181] on div "Menu items Add Sort Manage items Sofr Drink Beverages 05-10-2025 12:19 PM SU MO…" at bounding box center [333, 142] width 202 height 241
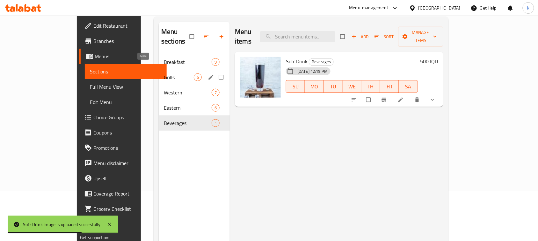
click at [164, 74] on span "Grills" at bounding box center [179, 78] width 30 height 8
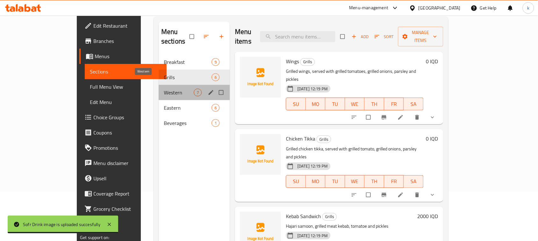
click at [164, 89] on span "Western" at bounding box center [179, 93] width 30 height 8
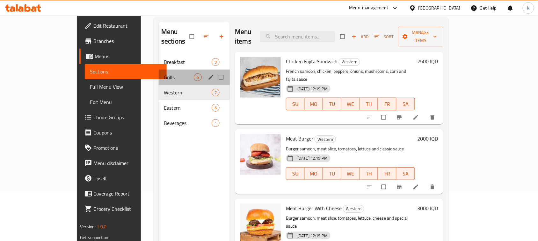
click at [159, 70] on div "Grills 6" at bounding box center [194, 77] width 71 height 15
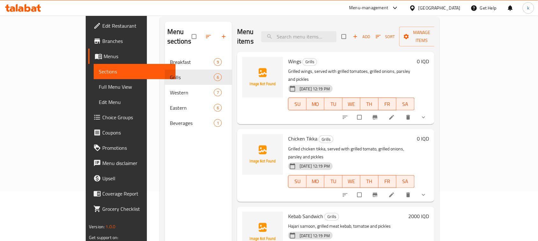
click at [378, 212] on h6 "Kebab Sandwich Grills" at bounding box center [347, 216] width 118 height 9
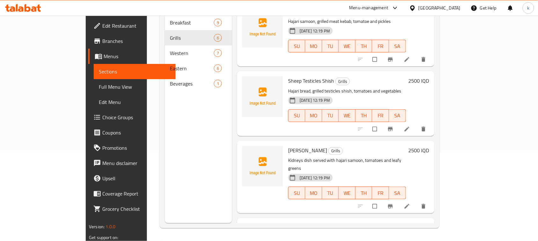
scroll to position [152, 0]
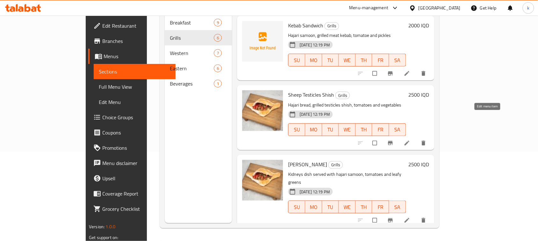
click at [410, 140] on icon at bounding box center [406, 143] width 6 height 6
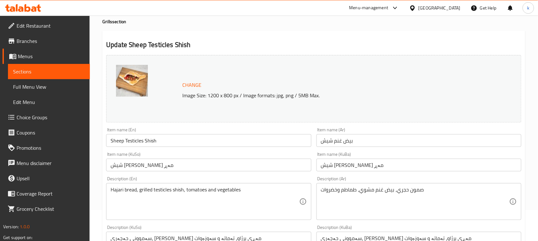
scroll to position [40, 0]
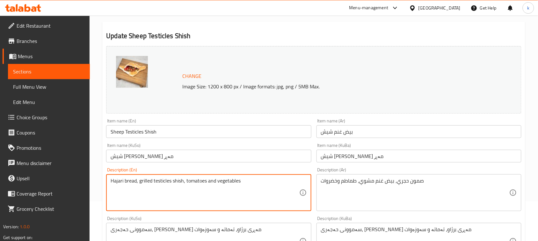
click at [130, 182] on textarea "Hajari bread, grilled testicles shish, tomatoes and vegetables" at bounding box center [205, 193] width 188 height 30
click at [132, 180] on textarea "Hajari bread, grilled testicles shish, tomatoes and vegetables" at bounding box center [205, 193] width 188 height 30
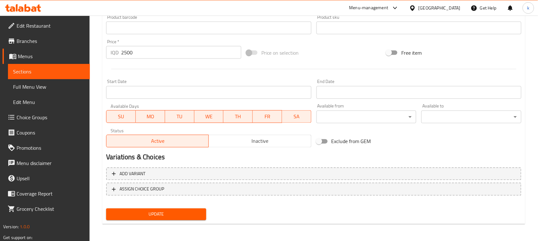
type textarea "Hajari samoon, grilled testicles shish, tomatoes and vegetables"
click at [160, 213] on span "Update" at bounding box center [156, 215] width 90 height 8
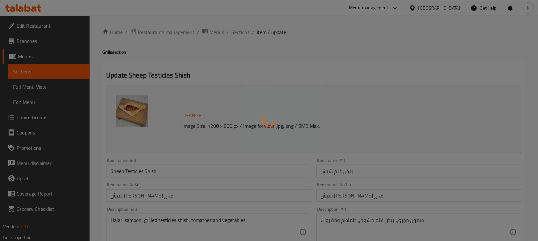
scroll to position [0, 0]
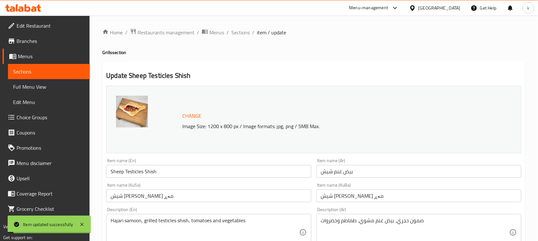
click at [239, 33] on span "Sections" at bounding box center [240, 33] width 18 height 8
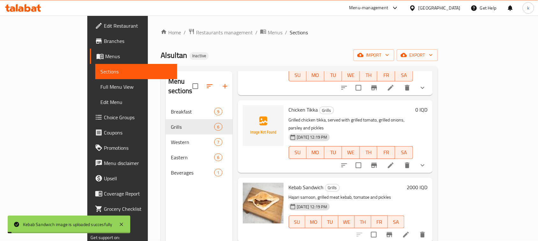
scroll to position [80, 0]
click at [304, 31] on ol "Home / Restaurants management / Menus / Sections" at bounding box center [298, 32] width 277 height 8
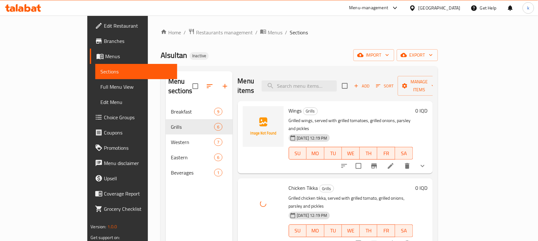
scroll to position [0, 0]
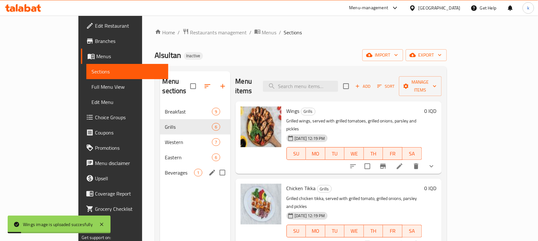
click at [160, 165] on div "Beverages 1" at bounding box center [195, 172] width 70 height 15
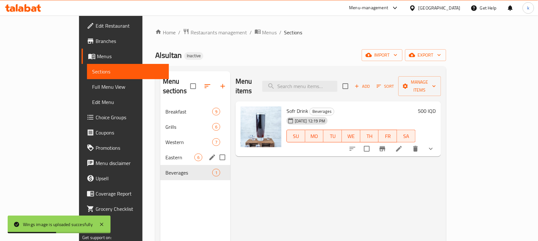
click at [165, 154] on span "Eastern" at bounding box center [179, 158] width 29 height 8
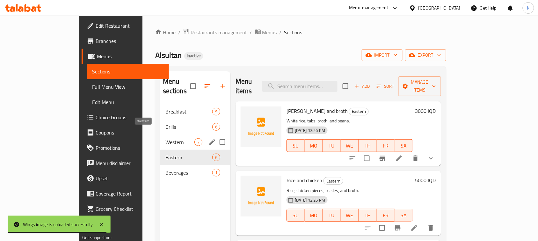
click at [165, 139] on span "Western" at bounding box center [179, 143] width 29 height 8
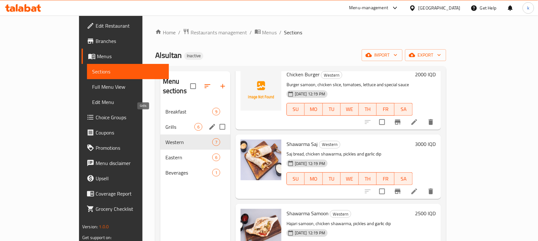
click at [165, 123] on span "Grills" at bounding box center [179, 127] width 29 height 8
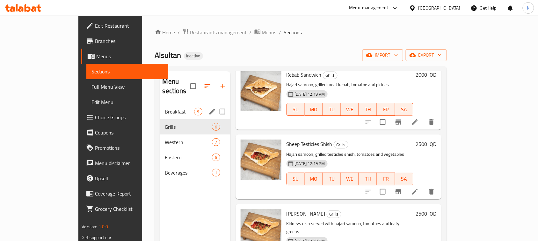
click at [160, 104] on div "Breakfast 9" at bounding box center [195, 111] width 70 height 15
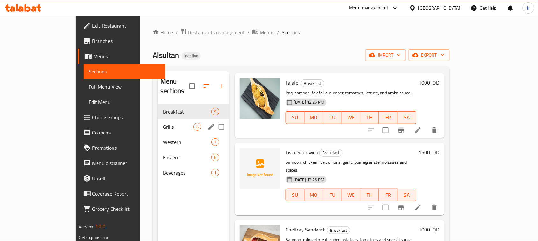
click at [163, 123] on span "Grills" at bounding box center [178, 127] width 31 height 8
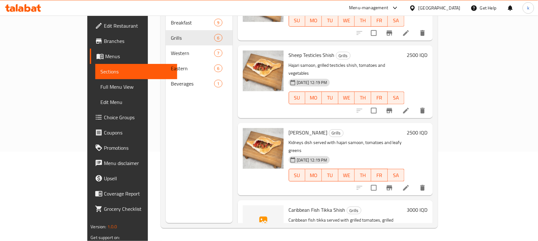
click at [295, 205] on span "Caribbean Fish Tikka Shish" at bounding box center [317, 210] width 57 height 10
copy h6 "Caribbean Fish Tikka Shish"
drag, startPoint x: 85, startPoint y: 42, endPoint x: 79, endPoint y: 2, distance: 40.6
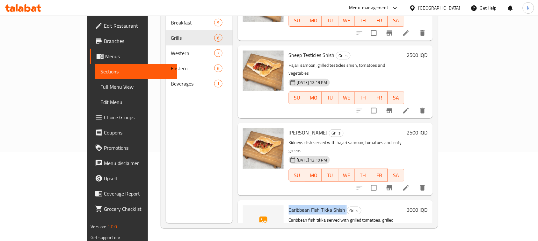
click at [90, 42] on link "Branches" at bounding box center [133, 40] width 87 height 15
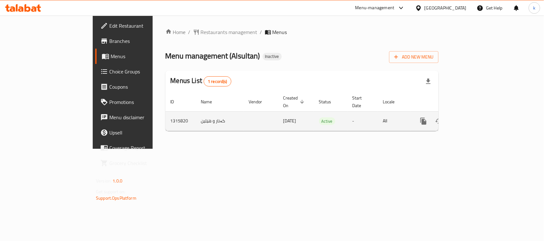
click at [477, 114] on link "enhanced table" at bounding box center [468, 121] width 15 height 15
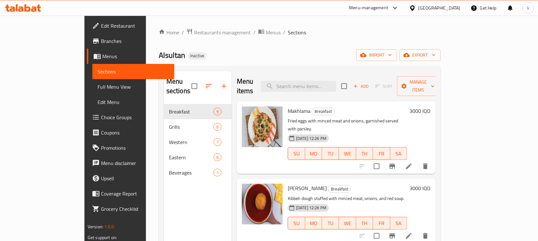
click at [103, 13] on div "Menu-management [GEOGRAPHIC_DATA] Get Help k" at bounding box center [269, 7] width 538 height 15
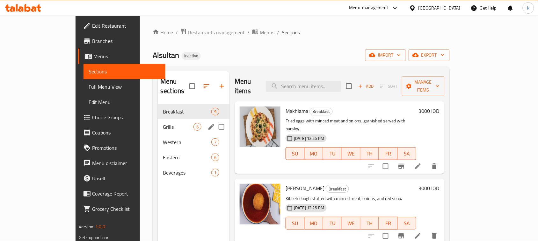
click at [158, 119] on div "Grills 6" at bounding box center [194, 126] width 72 height 15
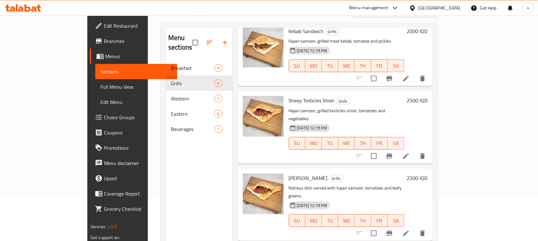
scroll to position [89, 0]
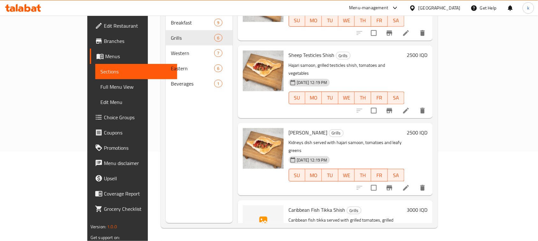
click at [295, 205] on span "Caribbean Fish Tikka Shish" at bounding box center [317, 210] width 57 height 10
copy h6 "Caribbean Fish Tikka Shish"
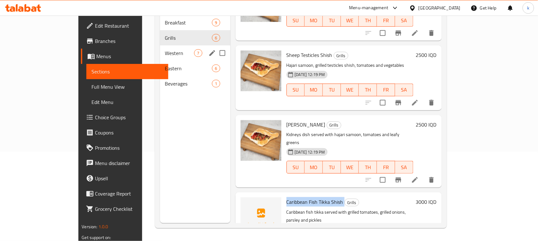
click at [165, 49] on span "Western" at bounding box center [179, 53] width 29 height 8
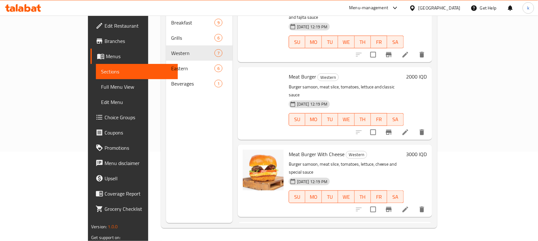
scroll to position [22, 0]
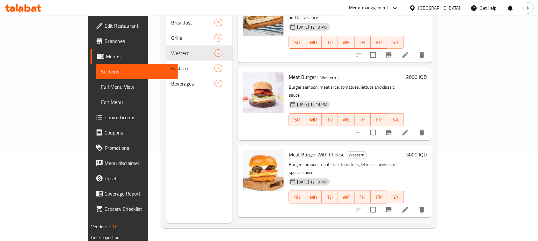
click at [289, 227] on span "Chicken Burger" at bounding box center [305, 232] width 33 height 10
copy h6 "Chicken Burger"
click at [406, 70] on div "Meat Burger Western Burger samoon, meat slice, tomatoes, lettuce and classic sa…" at bounding box center [346, 104] width 120 height 68
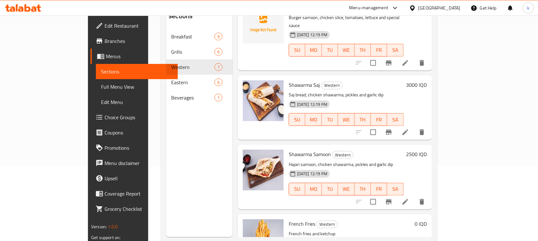
scroll to position [89, 0]
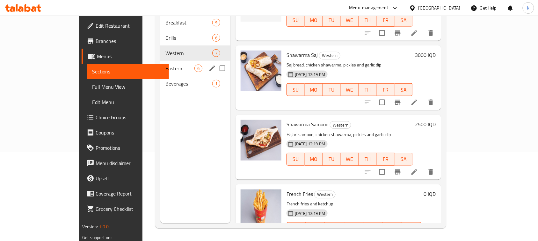
click at [165, 65] on span "Eastern" at bounding box center [179, 69] width 29 height 8
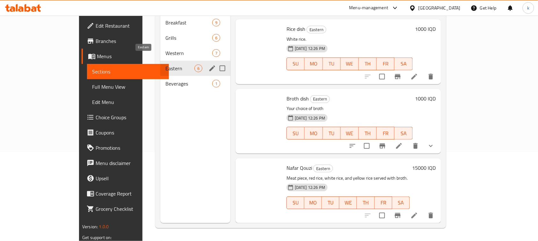
scroll to position [191, 0]
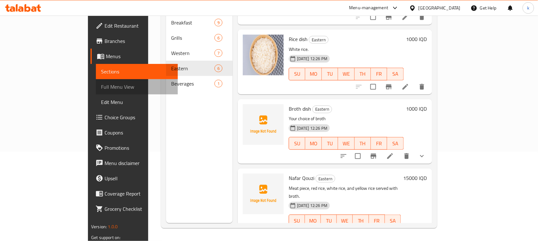
click at [101, 88] on span "Full Menu View" at bounding box center [137, 87] width 72 height 8
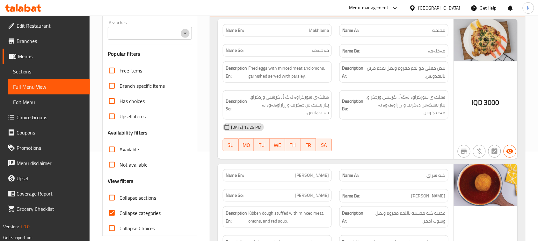
click at [185, 33] on icon "Open" at bounding box center [184, 34] width 3 height 2
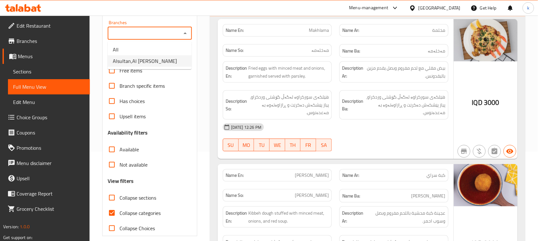
click at [143, 61] on span "Alsultan,Al Dora" at bounding box center [145, 61] width 64 height 8
type input "Alsultan,Al Dora"
click at [112, 215] on input "Collapse categories" at bounding box center [111, 213] width 15 height 15
checkbox input "false"
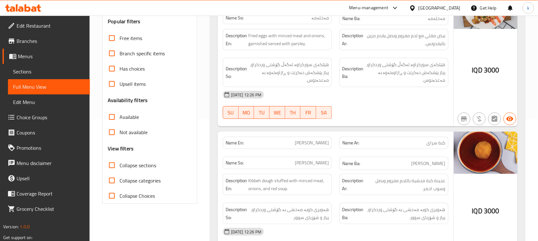
scroll to position [169, 0]
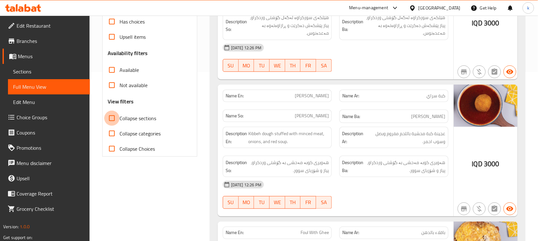
click at [113, 117] on input "Collapse sections" at bounding box center [111, 118] width 15 height 15
checkbox input "true"
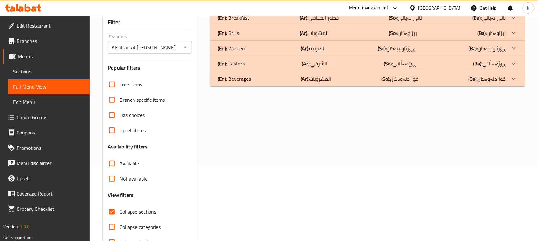
scroll to position [58, 0]
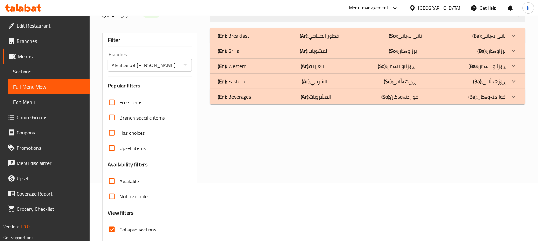
click at [240, 95] on p "(En): Beverages" at bounding box center [234, 97] width 33 height 8
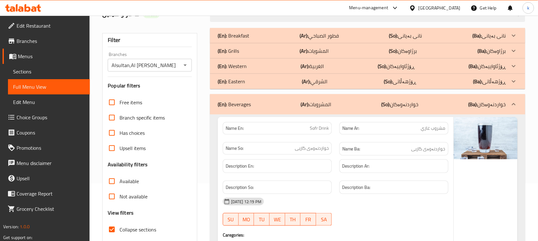
click at [242, 65] on p "(En): Western" at bounding box center [232, 66] width 29 height 8
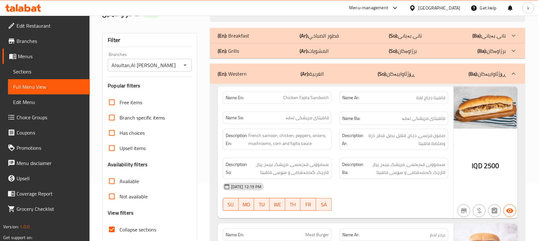
click at [243, 52] on div "(En): Grills (Ar): المشويات (So): برژاوەکان (Ba): برژاوەکان" at bounding box center [362, 51] width 288 height 8
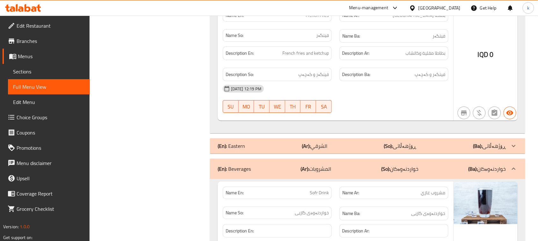
scroll to position [2088, 0]
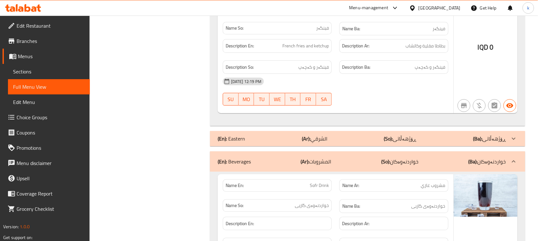
click at [40, 114] on span "Choice Groups" at bounding box center [51, 118] width 68 height 8
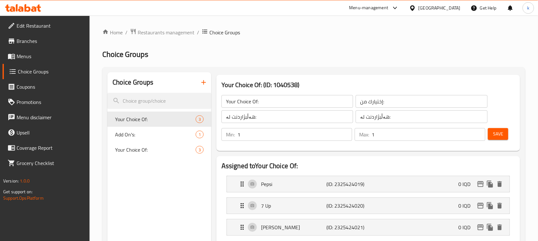
click at [202, 83] on icon "button" at bounding box center [204, 83] width 8 height 8
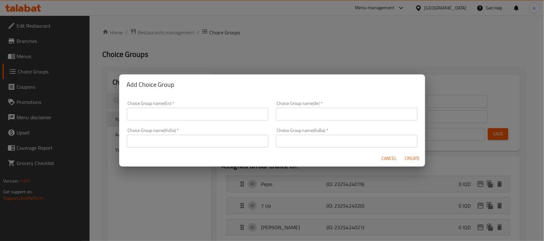
click at [184, 111] on input "text" at bounding box center [197, 114] width 141 height 13
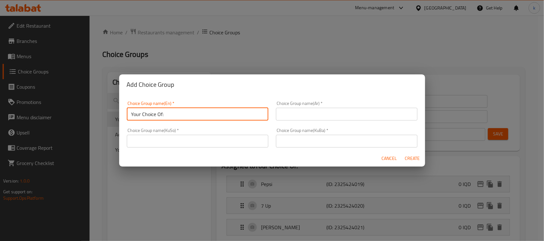
type input "Your Choice Of:"
click at [303, 117] on input "text" at bounding box center [346, 114] width 141 height 13
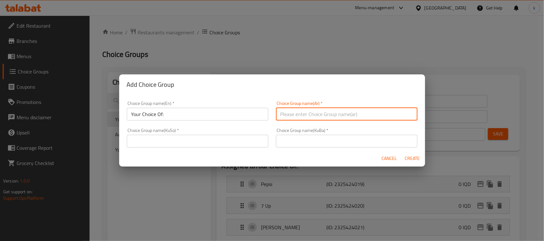
type input "إختيارك من:"
drag, startPoint x: 306, startPoint y: 142, endPoint x: 316, endPoint y: 147, distance: 10.7
click at [306, 142] on input "text" at bounding box center [346, 141] width 141 height 13
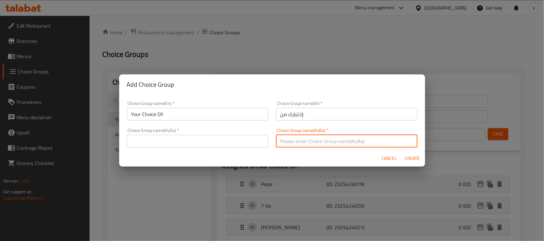
type input "هەڵبژاردنت لە:"
click at [209, 140] on input "text" at bounding box center [197, 141] width 141 height 13
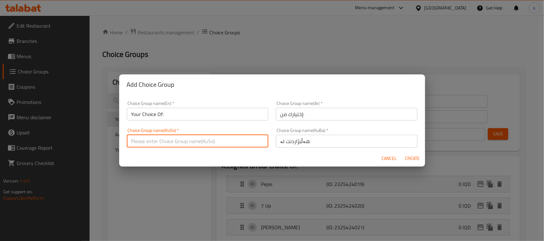
type input "هەڵبژاردنت لە:"
click at [407, 158] on span "Create" at bounding box center [411, 159] width 15 height 8
type input "Your Choice Of:"
type input "إختيارك من:"
type input "0"
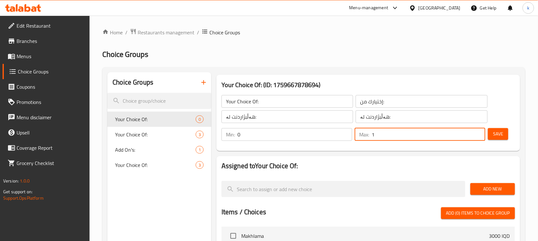
type input "1"
click at [478, 132] on input "1" at bounding box center [428, 134] width 114 height 13
type input "1"
click at [344, 134] on input "1" at bounding box center [294, 134] width 115 height 13
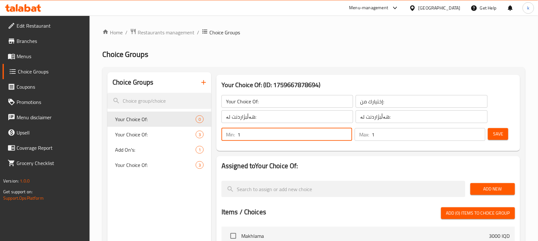
click at [493, 136] on button "Save" at bounding box center [498, 134] width 20 height 12
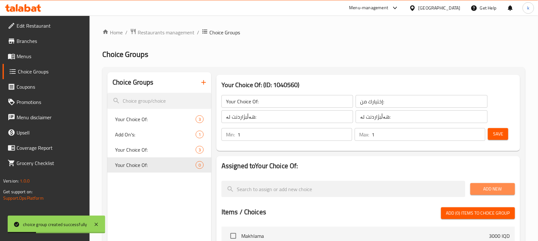
click at [477, 190] on span "Add New" at bounding box center [492, 189] width 34 height 8
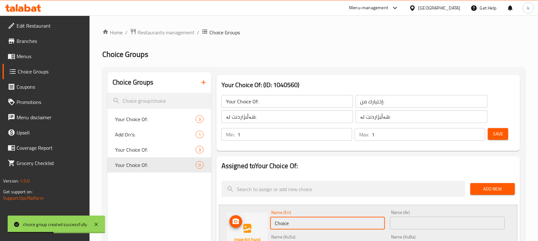
drag, startPoint x: 297, startPoint y: 222, endPoint x: 247, endPoint y: 222, distance: 49.7
type input "Small"
click at [417, 218] on input "text" at bounding box center [447, 223] width 115 height 13
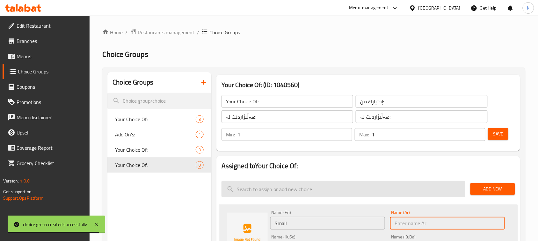
type input "صغير"
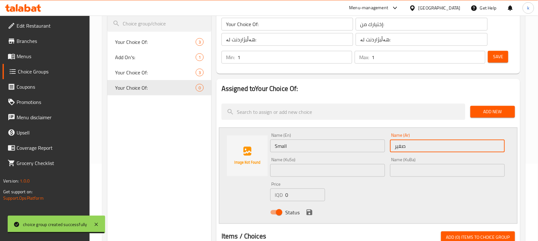
scroll to position [80, 0]
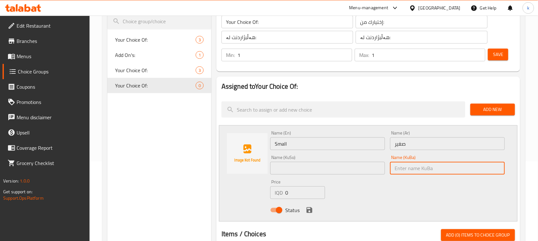
click at [416, 165] on input "text" at bounding box center [447, 168] width 115 height 13
type input "بچووک"
drag, startPoint x: 356, startPoint y: 168, endPoint x: 338, endPoint y: 174, distance: 18.8
click at [356, 168] on input "text" at bounding box center [327, 168] width 115 height 13
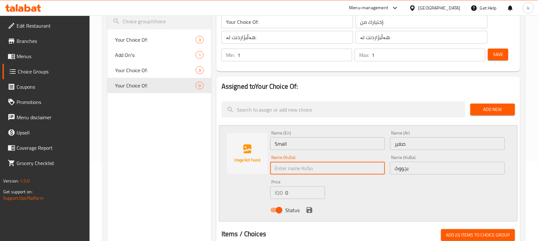
type input "بچووک"
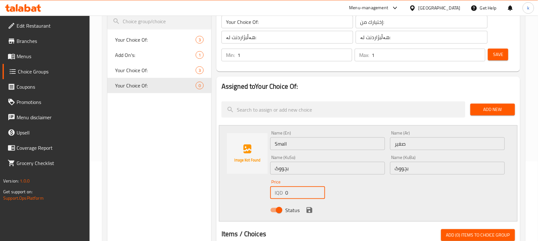
drag, startPoint x: 301, startPoint y: 194, endPoint x: 247, endPoint y: 198, distance: 53.9
click at [247, 198] on div "Name (En) Small Name (En) Name (Ar) صغير Name (Ar) Name (KuSo) بچووک Name (KuSo…" at bounding box center [368, 173] width 298 height 96
type input "1500"
click at [308, 207] on icon "save" at bounding box center [309, 211] width 8 height 8
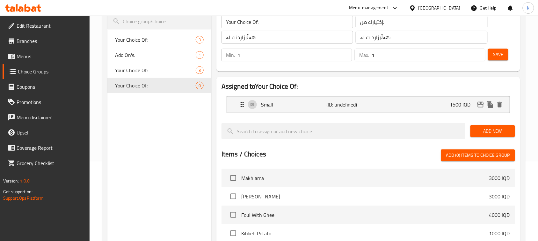
click at [499, 58] on span "Save" at bounding box center [498, 55] width 10 height 8
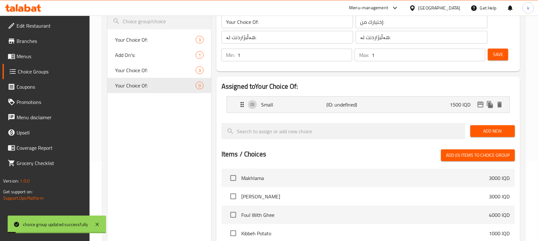
click at [483, 131] on span "Add New" at bounding box center [492, 131] width 34 height 8
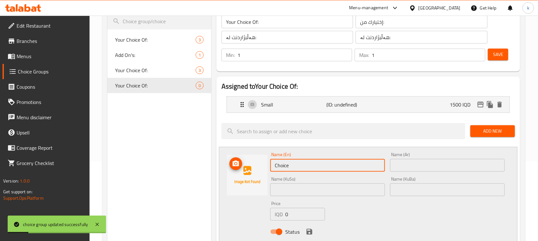
drag, startPoint x: 296, startPoint y: 167, endPoint x: 230, endPoint y: 168, distance: 66.2
click at [233, 168] on div "Name (En) Choice Name (En) Name (Ar) Name (Ar) Name (KuSo) Name (KuSo) Name (Ku…" at bounding box center [368, 195] width 298 height 96
type input "Medium"
click at [403, 161] on input "text" at bounding box center [447, 165] width 115 height 13
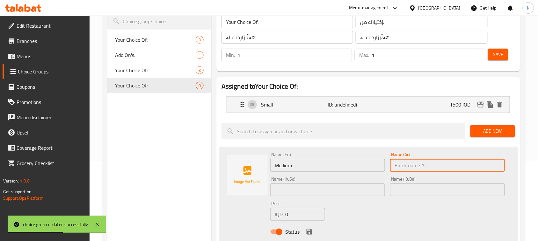
type input "وسط"
click at [437, 193] on input "text" at bounding box center [447, 190] width 115 height 13
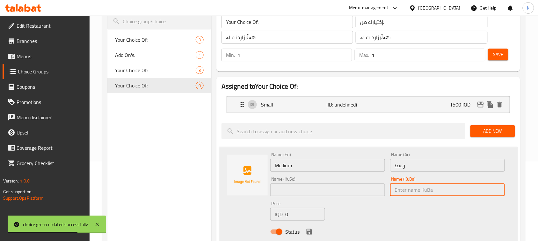
type input "ناوەند"
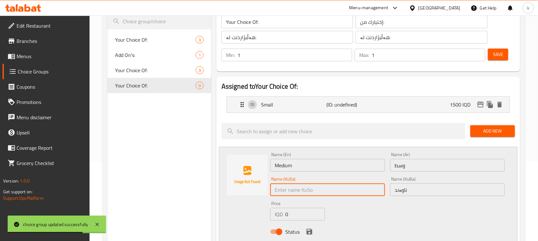
drag, startPoint x: 351, startPoint y: 195, endPoint x: 333, endPoint y: 192, distance: 17.7
click at [351, 195] on input "text" at bounding box center [327, 190] width 115 height 13
type input "ناوەند"
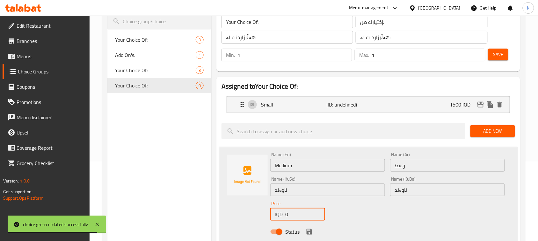
drag, startPoint x: 298, startPoint y: 217, endPoint x: 255, endPoint y: 216, distance: 43.6
click at [255, 216] on div "Name (En) Medium Name (En) Name (Ar) وسط Name (Ar) Name (KuSo) ناوەند Name (KuS…" at bounding box center [368, 195] width 298 height 96
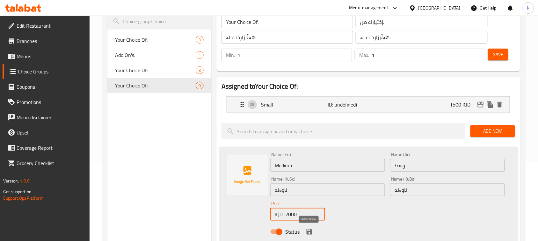
type input "2000"
click at [309, 228] on button "save" at bounding box center [309, 232] width 10 height 10
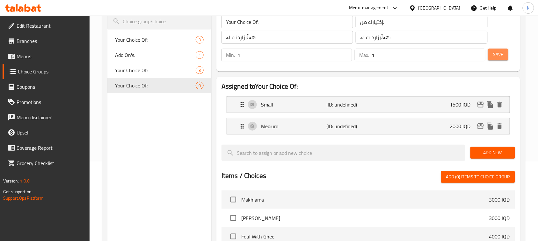
click at [493, 53] on span "Save" at bounding box center [498, 55] width 10 height 8
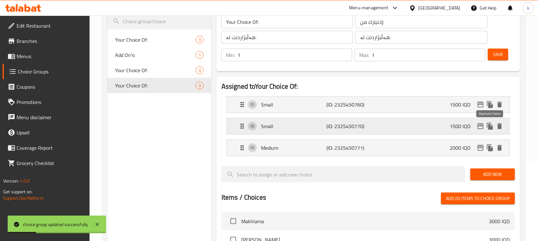
click at [489, 128] on icon "duplicate" at bounding box center [490, 126] width 6 height 7
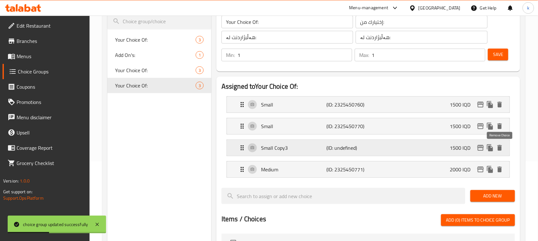
click at [500, 147] on icon "delete" at bounding box center [500, 148] width 8 height 8
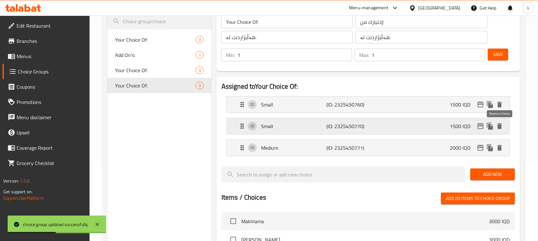
click at [499, 125] on icon "delete" at bounding box center [499, 127] width 4 height 6
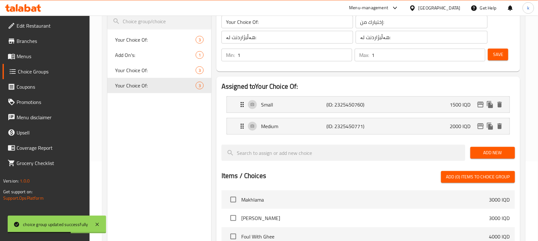
click at [494, 150] on span "Add New" at bounding box center [492, 153] width 34 height 8
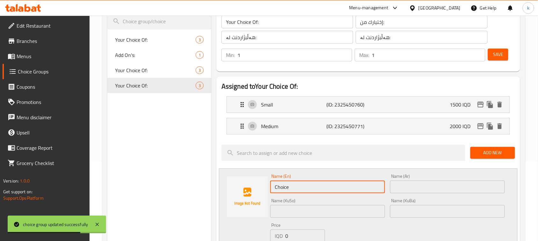
drag, startPoint x: 307, startPoint y: 186, endPoint x: 248, endPoint y: 185, distance: 58.3
click at [248, 185] on div "Name (En) Choice Name (En) Name (Ar) Name (Ar) Name (KuSo) Name (KuSo) Name (Ku…" at bounding box center [368, 217] width 298 height 96
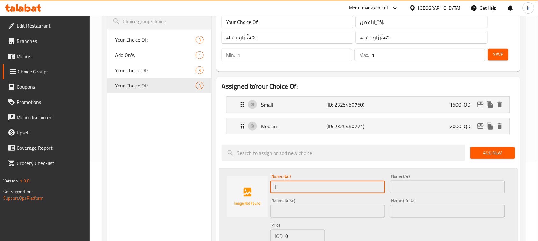
type input "Large"
click at [406, 182] on input "text" at bounding box center [447, 187] width 115 height 13
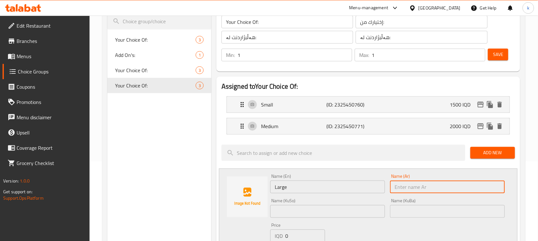
type input "كبير"
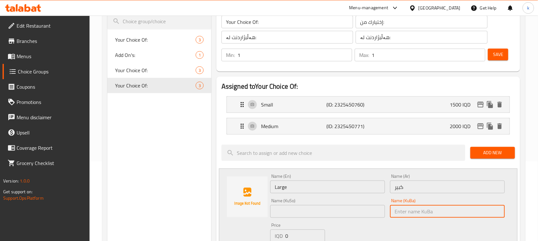
click at [423, 214] on input "text" at bounding box center [447, 211] width 115 height 13
type input "گەورە"
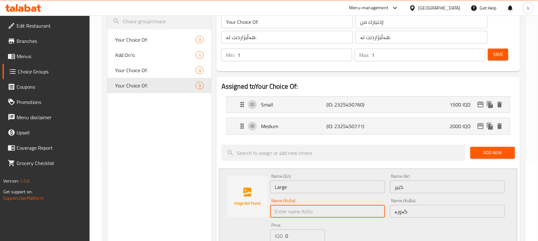
click at [354, 212] on input "text" at bounding box center [327, 211] width 115 height 13
type input "گەورە"
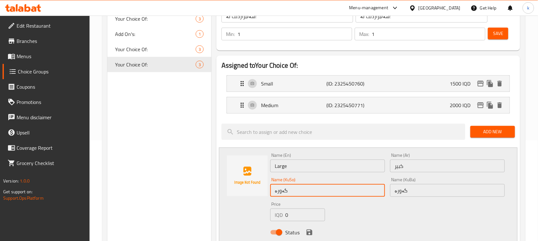
scroll to position [119, 0]
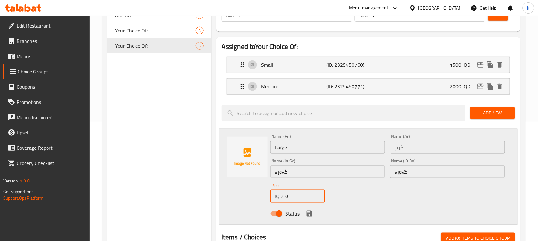
drag, startPoint x: 292, startPoint y: 200, endPoint x: 258, endPoint y: 201, distance: 34.4
click at [258, 201] on div "Name (En) Large Name (En) Name (Ar) كبير Name (Ar) Name (KuSo) گەورە Name (KuSo…" at bounding box center [368, 177] width 298 height 96
type input "3000"
click at [309, 214] on icon "save" at bounding box center [309, 214] width 6 height 6
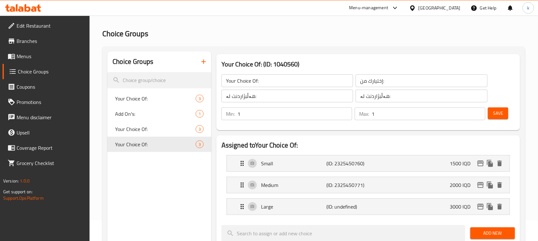
scroll to position [0, 0]
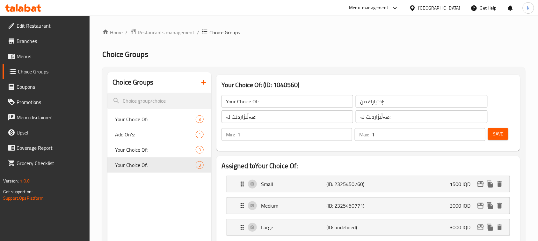
click at [507, 134] on button "Save" at bounding box center [498, 134] width 20 height 12
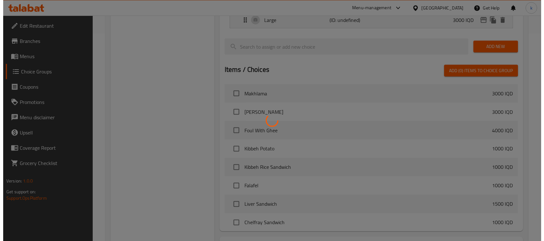
scroll to position [263, 0]
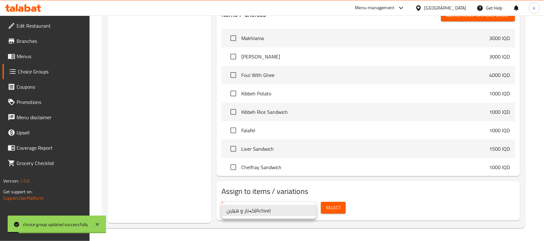
click at [264, 212] on li "کەنار و هێلین ( Active )" at bounding box center [268, 210] width 95 height 11
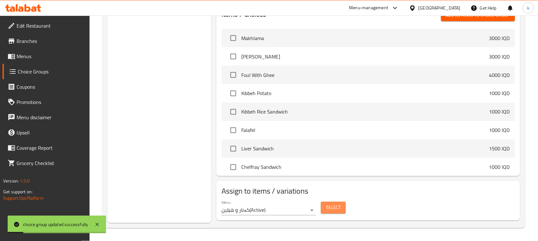
click at [345, 209] on button "Select" at bounding box center [333, 208] width 25 height 12
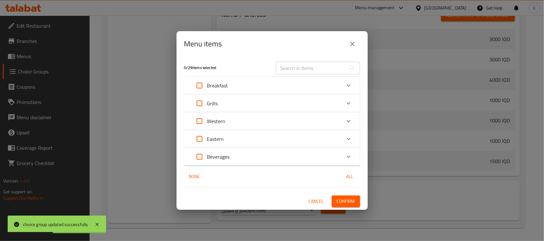
click at [248, 136] on div "Eastern" at bounding box center [266, 139] width 149 height 15
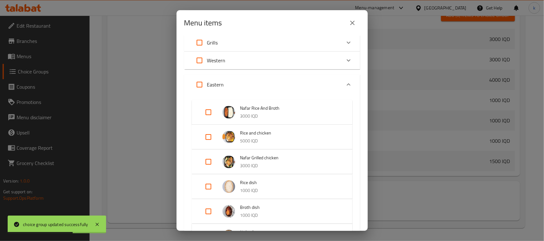
scroll to position [15, 0]
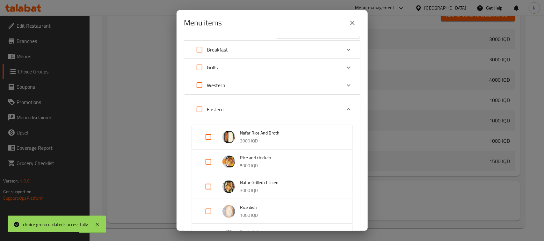
click at [236, 85] on div "Western" at bounding box center [266, 85] width 149 height 15
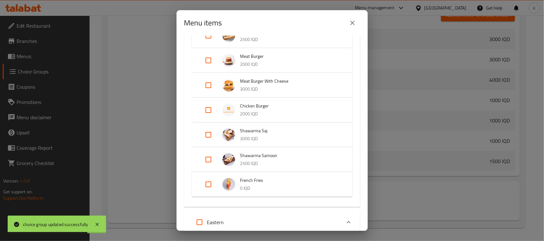
scroll to position [134, 0]
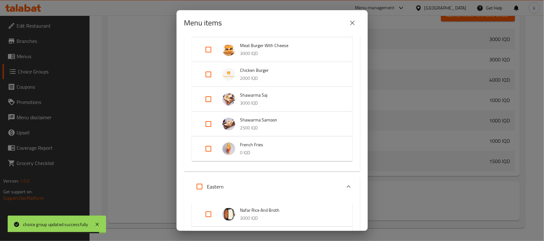
click at [209, 147] on input "Expand" at bounding box center [208, 148] width 15 height 15
checkbox input "true"
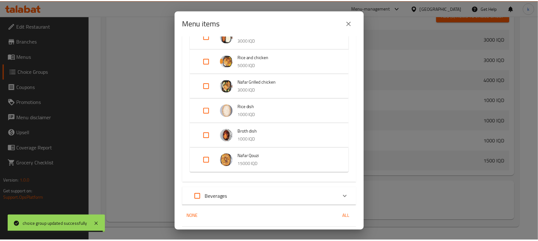
scroll to position [336, 0]
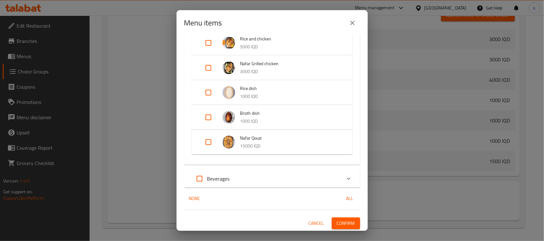
click at [341, 225] on span "Confirm" at bounding box center [346, 224] width 18 height 8
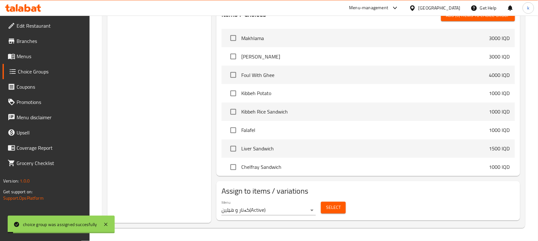
click at [15, 56] on icon at bounding box center [11, 56] width 7 height 5
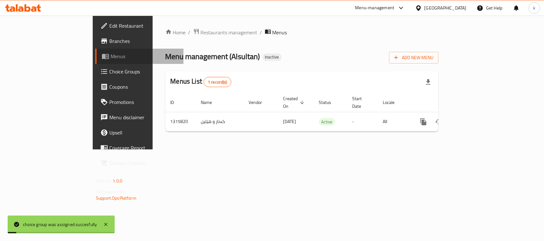
click at [106, 56] on icon at bounding box center [107, 56] width 2 height 3
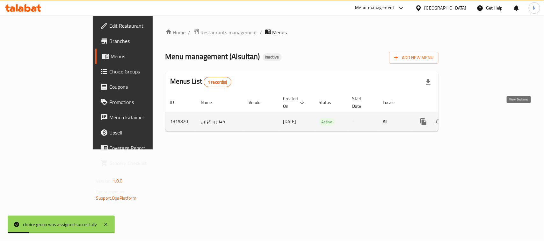
click at [472, 119] on icon "enhanced table" at bounding box center [469, 122] width 6 height 6
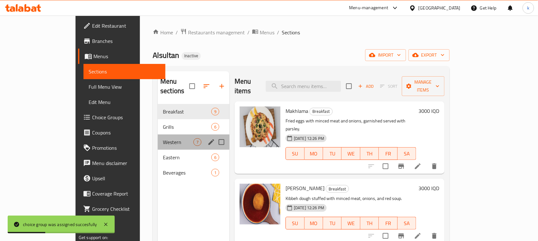
click at [158, 135] on div "Western 7" at bounding box center [194, 142] width 72 height 15
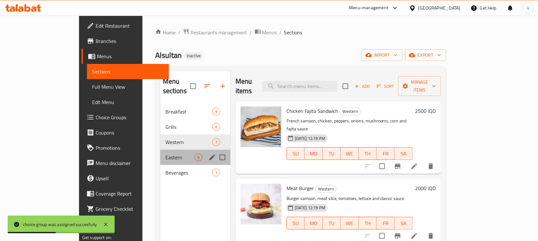
click at [160, 153] on div "Eastern 6" at bounding box center [195, 157] width 70 height 15
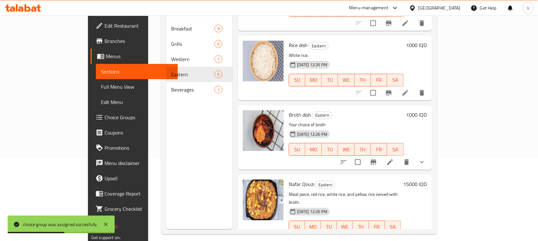
scroll to position [89, 0]
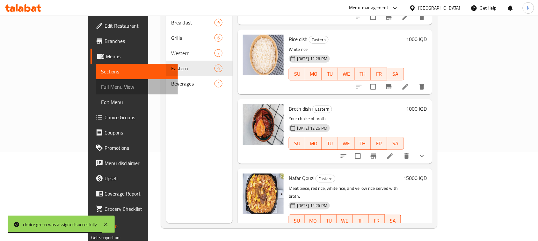
click at [101, 83] on span "Full Menu View" at bounding box center [137, 87] width 72 height 8
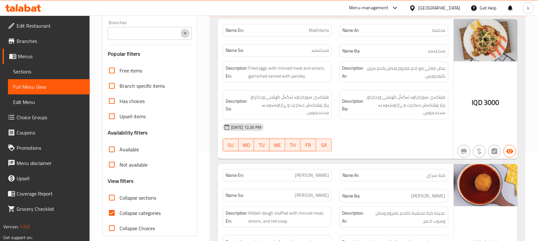
click at [182, 32] on icon "Open" at bounding box center [185, 34] width 8 height 8
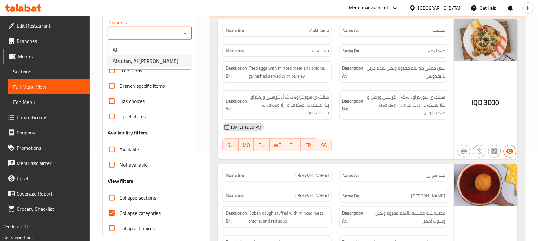
click at [157, 56] on li "Alsultan, Al Dora" at bounding box center [150, 60] width 84 height 11
type input "Alsultan, Al Dora"
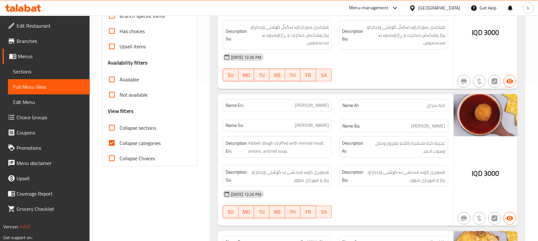
scroll to position [209, 0]
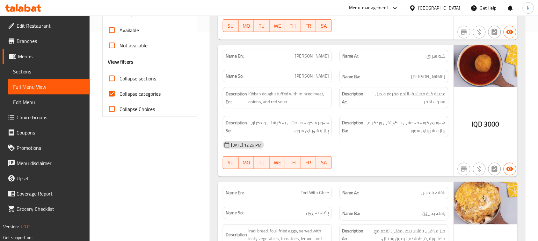
click at [111, 94] on input "Collapse categories" at bounding box center [111, 93] width 15 height 15
checkbox input "false"
click at [111, 81] on input "Collapse sections" at bounding box center [111, 78] width 15 height 15
checkbox input "true"
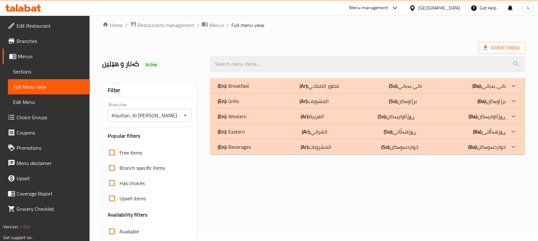
scroll to position [0, 0]
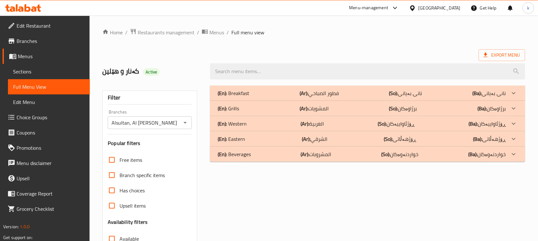
click at [232, 151] on p "(En): Beverages" at bounding box center [234, 155] width 33 height 8
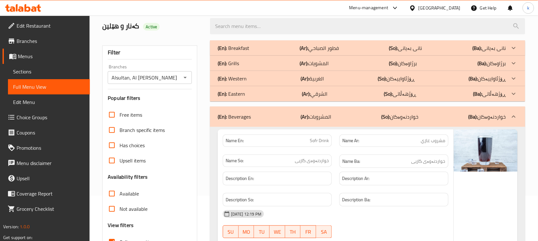
scroll to position [40, 0]
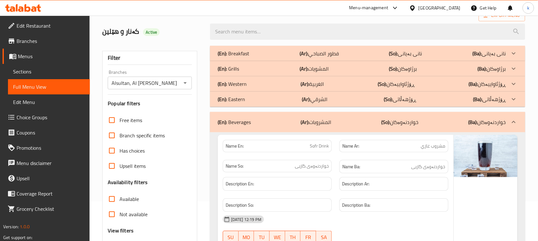
click at [338, 85] on div "(En): Western (Ar): الغربية (So): ڕۆژئاواییەکان (Ba): ڕۆژئاواییەکان" at bounding box center [362, 84] width 288 height 8
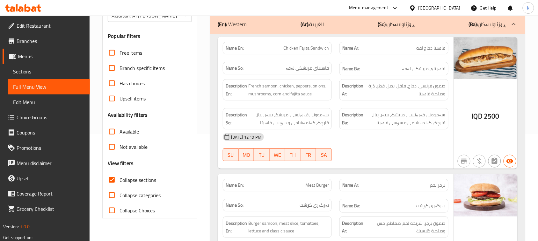
scroll to position [0, 0]
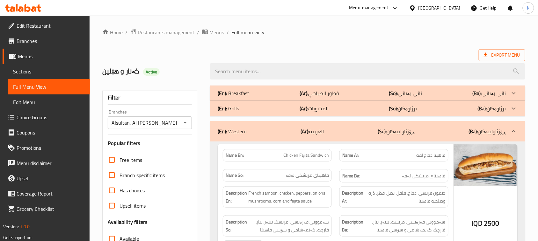
click at [238, 109] on p "(En): Grills" at bounding box center [228, 109] width 21 height 8
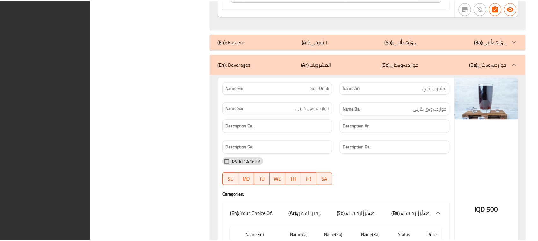
scroll to position [2407, 0]
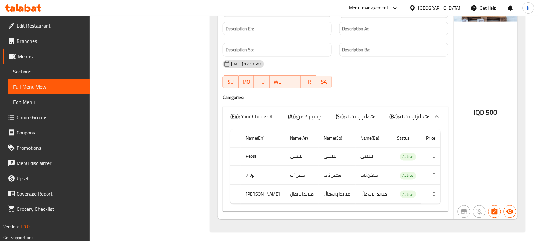
click at [7, 9] on icon at bounding box center [7, 7] width 4 height 7
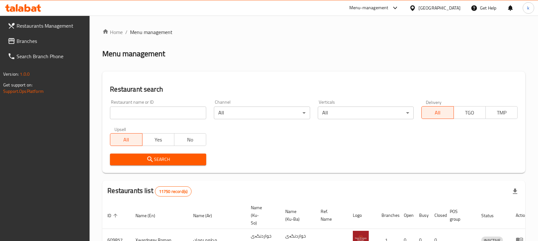
scroll to position [88, 0]
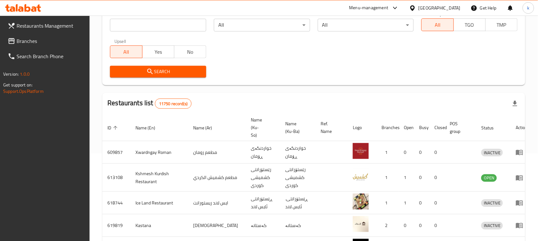
click at [31, 39] on span "Branches" at bounding box center [51, 41] width 68 height 8
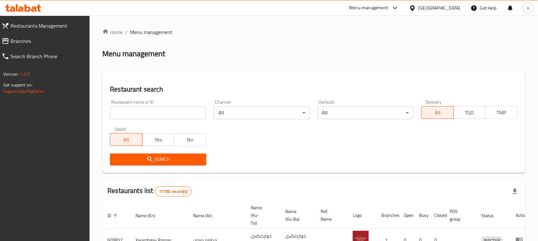
click at [164, 114] on input "search" at bounding box center [158, 113] width 96 height 13
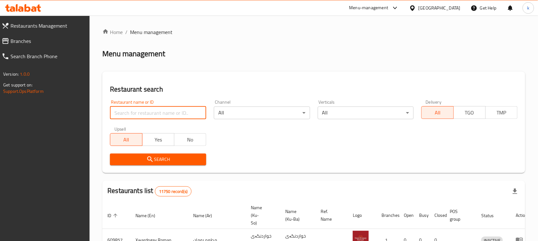
paste input "Khabat Fast Food"
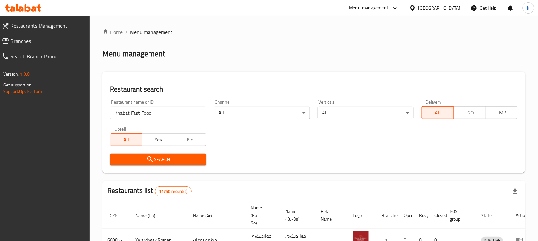
click at [159, 155] on button "Search" at bounding box center [158, 160] width 96 height 12
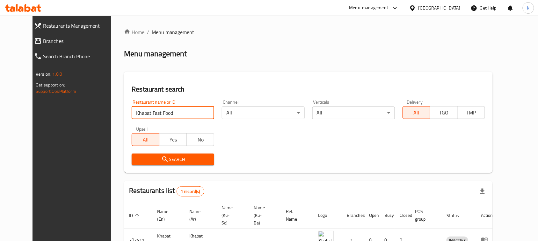
drag, startPoint x: 128, startPoint y: 112, endPoint x: 193, endPoint y: 128, distance: 66.8
click at [193, 128] on div "Restaurant name or ID Khabat Fast Food Restaurant name or ID Channel All ​ Vert…" at bounding box center [308, 132] width 361 height 73
click at [178, 112] on input "Khabat Fast Food" at bounding box center [173, 113] width 82 height 13
drag, startPoint x: 129, startPoint y: 113, endPoint x: 194, endPoint y: 128, distance: 66.1
click at [194, 128] on div "Restaurant name or ID Khabat Fast Food Restaurant name or ID Channel All ​ Vert…" at bounding box center [308, 132] width 361 height 73
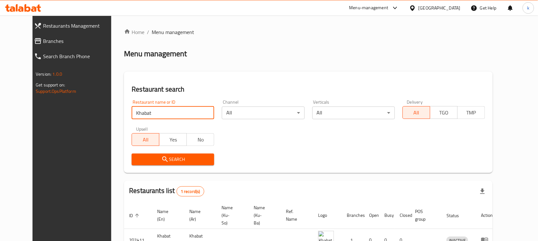
click at [173, 160] on span "Search" at bounding box center [173, 160] width 72 height 8
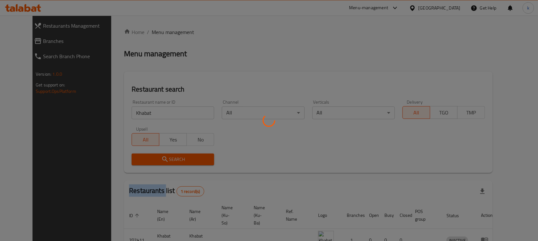
click at [173, 160] on div at bounding box center [269, 120] width 538 height 241
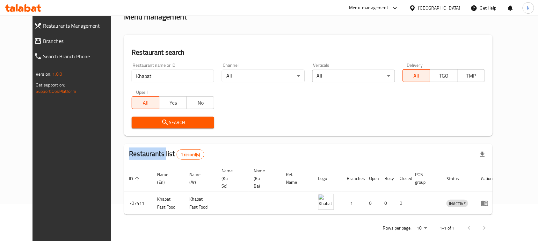
scroll to position [37, 0]
drag, startPoint x: 133, startPoint y: 76, endPoint x: 142, endPoint y: 82, distance: 10.5
click at [133, 76] on input "Khabat" at bounding box center [173, 75] width 82 height 13
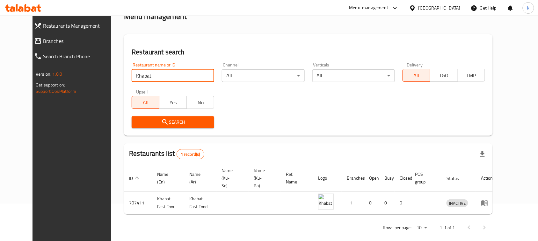
drag, startPoint x: 143, startPoint y: 74, endPoint x: 58, endPoint y: 82, distance: 85.1
click at [58, 82] on div "Restaurants Management Branches Search Branch Phone Version: 1.0.0 Get support …" at bounding box center [268, 113] width 473 height 271
paste input "Fast Food"
click at [132, 77] on input "Khabat Fast Food" at bounding box center [173, 75] width 82 height 13
type input "Fast Food"
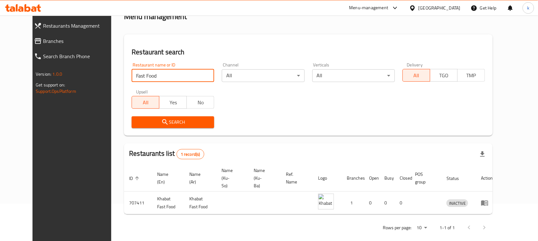
click at [155, 123] on span "Search" at bounding box center [173, 122] width 72 height 8
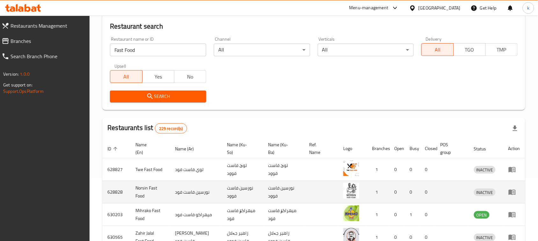
scroll to position [77, 0]
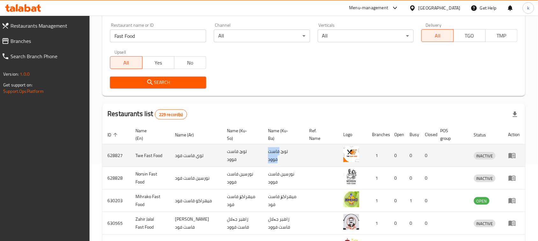
drag, startPoint x: 283, startPoint y: 153, endPoint x: 264, endPoint y: 152, distance: 19.8
click at [263, 153] on td "توێ فاست فوود" at bounding box center [283, 156] width 41 height 23
copy td "فاست فوود"
drag, startPoint x: 196, startPoint y: 155, endPoint x: 166, endPoint y: 154, distance: 30.3
click at [166, 154] on tr "628827 Twe Fast Food توي فاست فود توێ فاست فوود توێ فاست فوود 1 0 0 0 INACTIVE" at bounding box center [313, 156] width 423 height 23
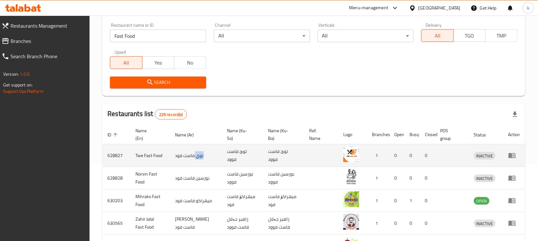
copy tr "توي"
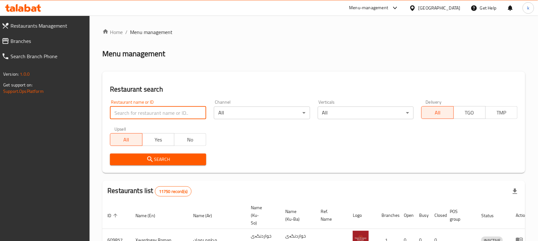
click at [146, 113] on input "search" at bounding box center [158, 113] width 96 height 13
paste input "Khabat Fast Food"
drag, startPoint x: 131, startPoint y: 112, endPoint x: 100, endPoint y: 116, distance: 31.7
click at [100, 116] on div "Home / Menu management Menu management Restaurant search Restaurant name or ID …" at bounding box center [313, 234] width 448 height 436
type input "Fast Food"
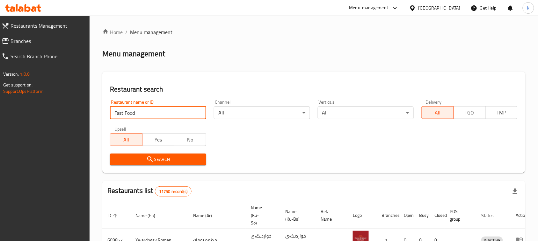
click button "Search" at bounding box center [158, 160] width 96 height 12
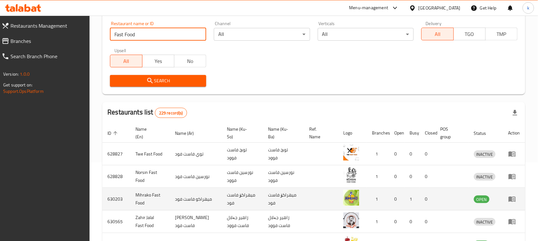
scroll to position [80, 0]
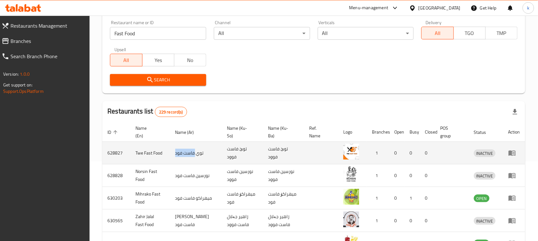
drag, startPoint x: 195, startPoint y: 152, endPoint x: 177, endPoint y: 153, distance: 18.2
click at [177, 153] on td "توي فاست فود" at bounding box center [196, 153] width 52 height 23
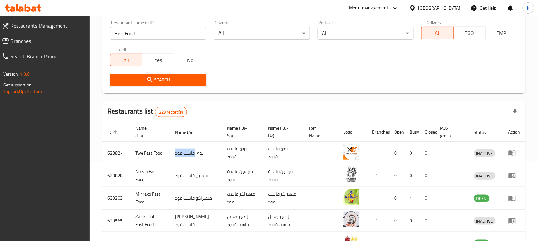
copy td "فاست فود"
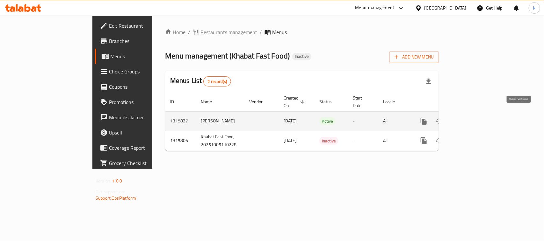
click at [473, 118] on icon "enhanced table" at bounding box center [470, 122] width 8 height 8
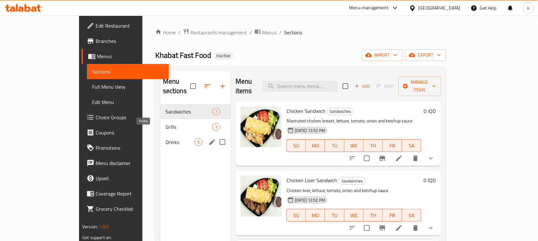
click at [165, 139] on span "Drinks" at bounding box center [179, 143] width 29 height 8
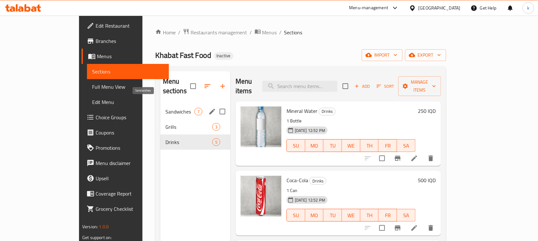
click at [165, 108] on span "Sandwiches" at bounding box center [179, 112] width 29 height 8
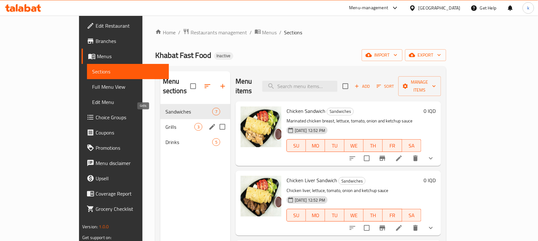
click at [165, 123] on span "Grills" at bounding box center [179, 127] width 29 height 8
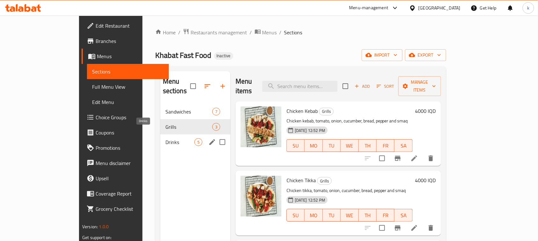
click at [165, 139] on span "Drinks" at bounding box center [179, 143] width 29 height 8
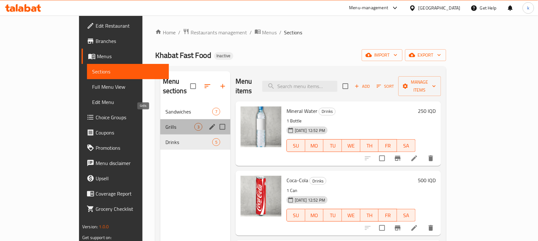
click at [165, 123] on span "Grills" at bounding box center [179, 127] width 29 height 8
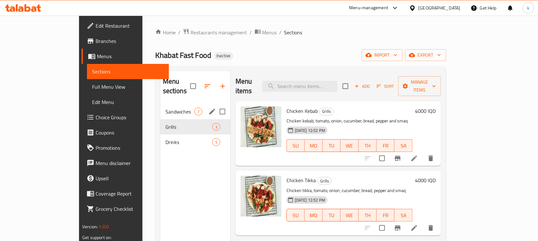
click at [165, 108] on span "Sandwiches" at bounding box center [179, 112] width 29 height 8
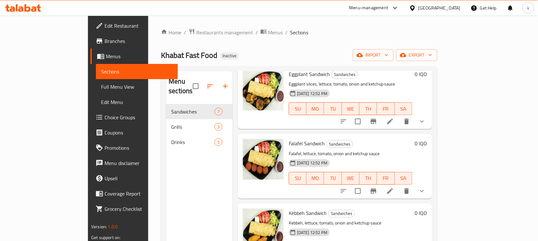
scroll to position [159, 0]
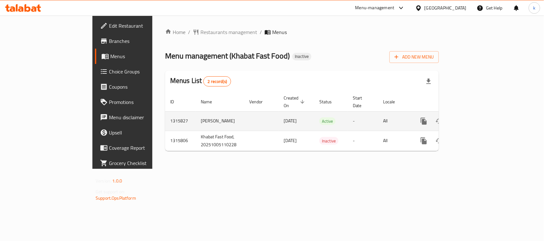
click at [477, 114] on link "enhanced table" at bounding box center [469, 121] width 15 height 15
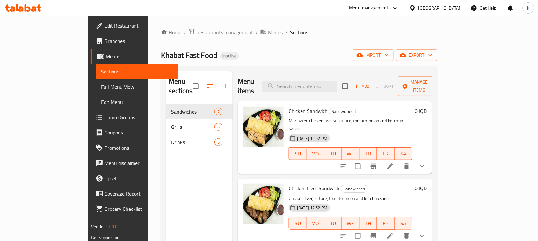
click at [101, 88] on span "Full Menu View" at bounding box center [137, 87] width 72 height 8
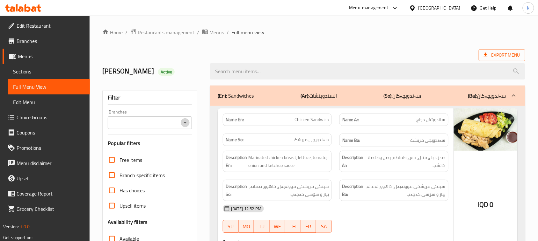
click at [183, 124] on icon "Open" at bounding box center [185, 123] width 8 height 8
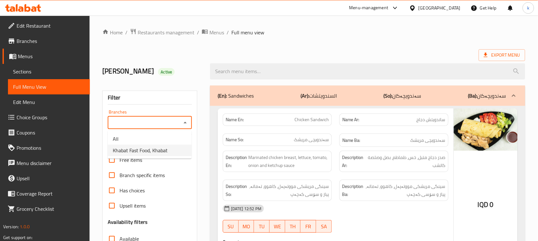
click at [154, 152] on span "Khabat Fast Food, Khabat" at bounding box center [140, 151] width 55 height 8
type input "Khabat Fast Food, Khabat"
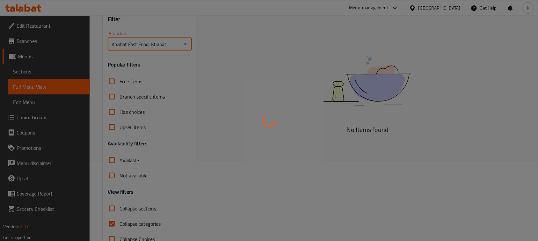
scroll to position [80, 0]
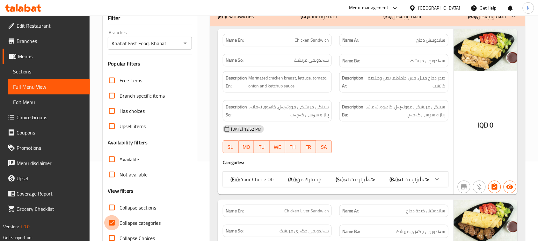
click at [112, 222] on input "Collapse categories" at bounding box center [111, 223] width 15 height 15
checkbox input "false"
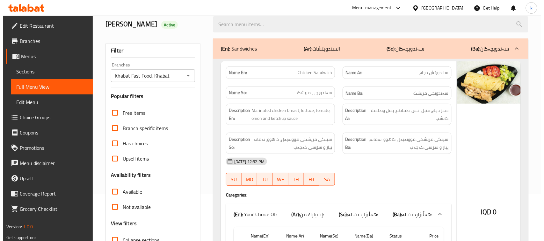
scroll to position [0, 0]
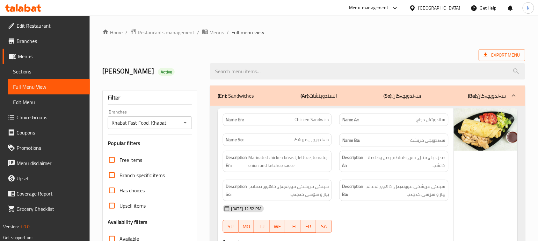
click at [184, 123] on icon "Open" at bounding box center [185, 123] width 8 height 8
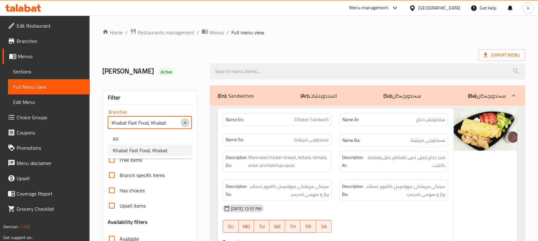
click at [184, 123] on icon "Close" at bounding box center [185, 123] width 8 height 8
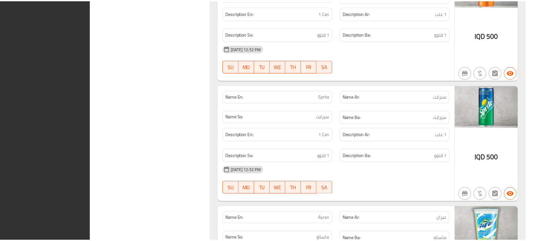
scroll to position [2943, 0]
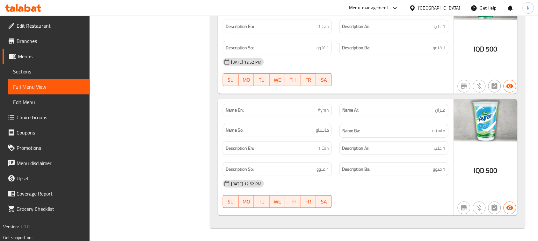
click at [24, 4] on icon at bounding box center [23, 8] width 36 height 8
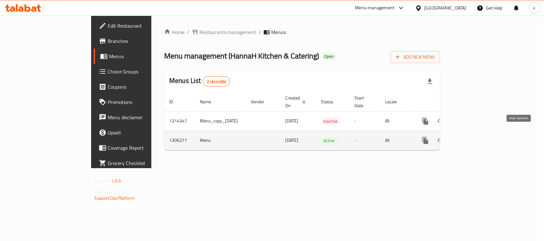
click at [474, 138] on icon "enhanced table" at bounding box center [471, 141] width 6 height 6
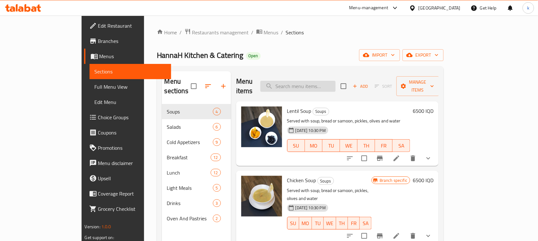
click at [308, 82] on input "search" at bounding box center [297, 86] width 75 height 11
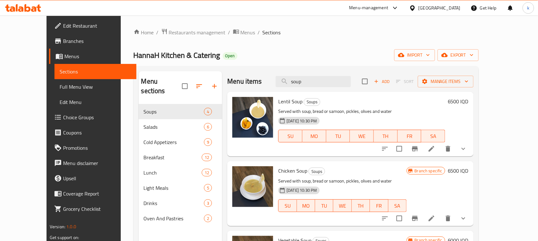
drag, startPoint x: 326, startPoint y: 81, endPoint x: 253, endPoint y: 95, distance: 74.5
click at [253, 95] on div "Menu items soup Add Sort Manage items Lentil Soup Soups Served with soup, bread…" at bounding box center [347, 191] width 251 height 241
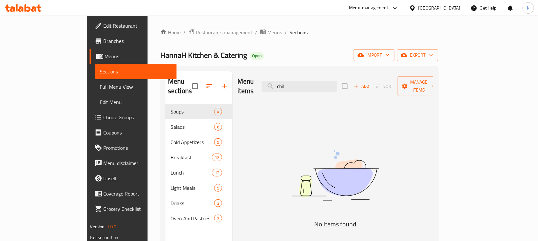
type input "chil"
click at [221, 82] on icon "button" at bounding box center [225, 86] width 8 height 8
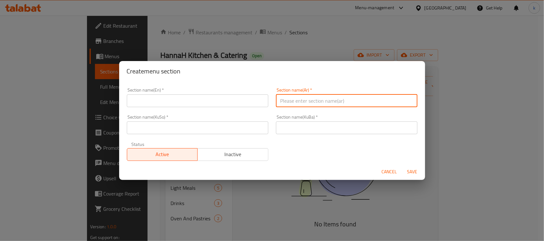
click at [299, 100] on input "text" at bounding box center [346, 101] width 141 height 13
paste input "قسم جديد / قائمة الأطفال"
click at [381, 101] on input "قسم جديد / قائمة الأطفال" at bounding box center [346, 101] width 141 height 13
drag, startPoint x: 365, startPoint y: 101, endPoint x: 456, endPoint y: 112, distance: 92.1
click at [456, 112] on div "Create menu section Section name(En)   * Section name(En) * Section name(Ar)   …" at bounding box center [272, 120] width 544 height 241
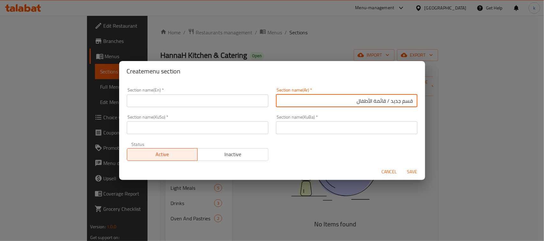
paste input "القائمة"
type input "القائمة أطفال"
click at [396, 129] on input "text" at bounding box center [346, 128] width 141 height 13
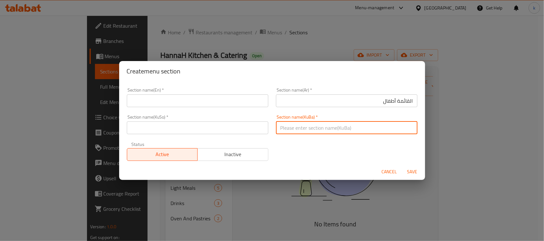
paste input "لیستی منداڵان"
type input "لیستی منداڵان"
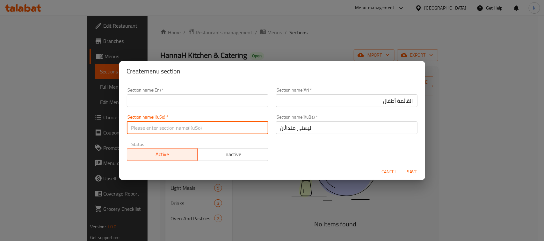
click at [258, 122] on input "text" at bounding box center [197, 128] width 141 height 13
paste input "لیستی منداڵان"
type input "لیستی منداڵان"
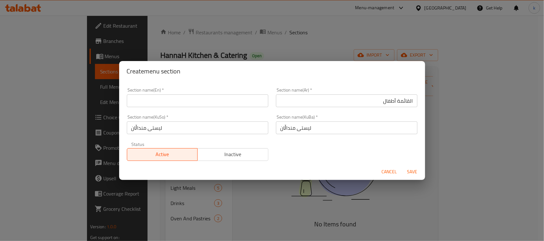
drag, startPoint x: 220, startPoint y: 108, endPoint x: 217, endPoint y: 103, distance: 5.4
click at [220, 108] on div "Section name(En)   * Section name(En) *" at bounding box center [197, 97] width 149 height 27
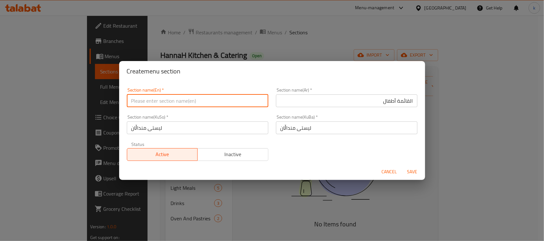
click at [216, 100] on input "text" at bounding box center [197, 101] width 141 height 13
paste input "List children"
click at [142, 100] on input "List children" at bounding box center [197, 101] width 141 height 13
type input "List Children"
click at [410, 171] on span "Save" at bounding box center [411, 172] width 15 height 8
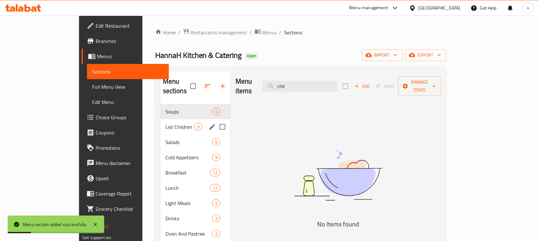
click at [165, 123] on span "List Children" at bounding box center [179, 127] width 29 height 8
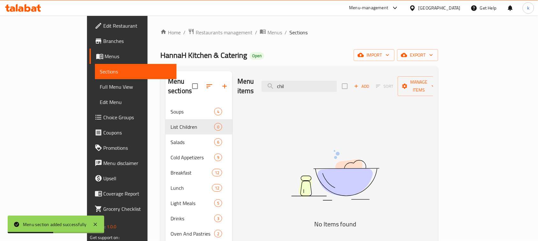
drag, startPoint x: 353, startPoint y: 80, endPoint x: 382, endPoint y: 97, distance: 33.5
click at [246, 75] on div "Menu items chil Add Sort Manage items" at bounding box center [335, 86] width 196 height 30
click at [359, 83] on icon "button" at bounding box center [356, 86] width 6 height 6
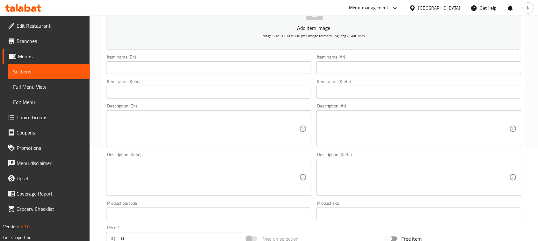
scroll to position [199, 0]
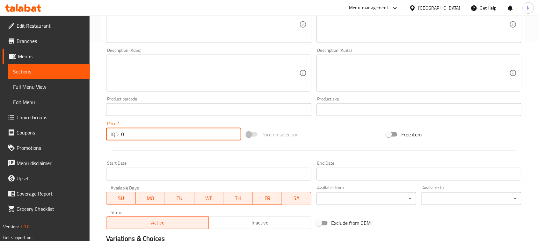
drag, startPoint x: 133, startPoint y: 135, endPoint x: 103, endPoint y: 136, distance: 30.3
click at [103, 136] on div "Create new item Add item image Image Size: 1200 x 800 px / Image formats: jpg, …" at bounding box center [313, 85] width 423 height 444
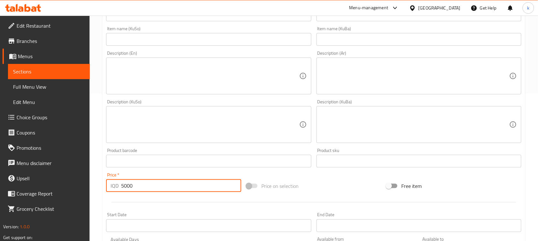
scroll to position [80, 0]
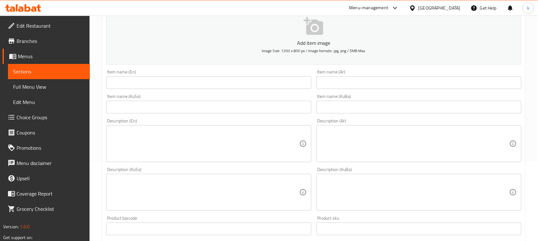
type input "5000"
click at [389, 83] on input "text" at bounding box center [418, 82] width 205 height 13
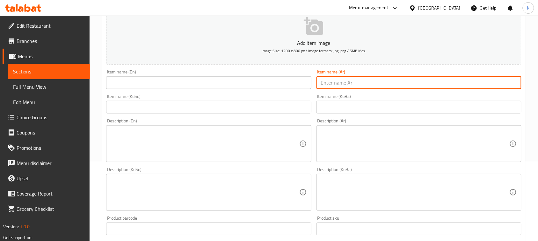
paste input ""شوربة العدس (للأطفال) ""
click at [483, 82] on input ""شوربة العدس (للأطفال" at bounding box center [418, 82] width 205 height 13
click at [515, 82] on input ""شوربة العدس للأطفال" at bounding box center [418, 82] width 205 height 13
click at [500, 85] on input "شوربة العدس للأطفال" at bounding box center [418, 82] width 205 height 13
click at [488, 83] on input "شوربة عدس للأطفال" at bounding box center [418, 82] width 205 height 13
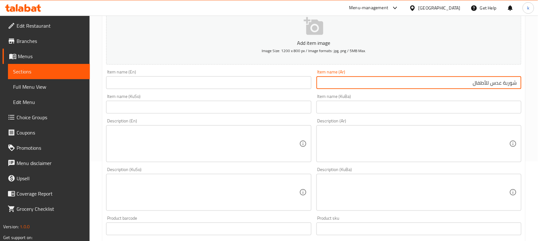
type input "شوربة عدس للأطفال"
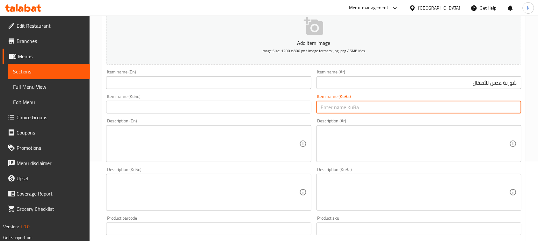
drag, startPoint x: 485, startPoint y: 104, endPoint x: 505, endPoint y: 114, distance: 22.5
click at [485, 104] on input "text" at bounding box center [418, 107] width 205 height 13
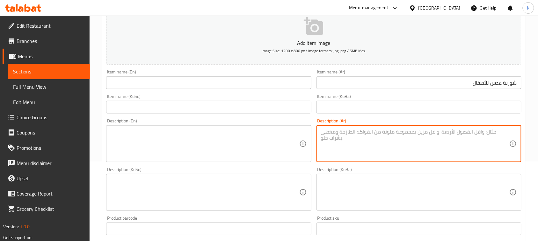
click at [473, 139] on textarea at bounding box center [415, 144] width 188 height 30
paste textarea "يتم إعدادها بكل حب من أجود المكونات ليستمتع بها الصغار."
click at [396, 132] on textarea "يتم إعدادها بكل حب من أجود المكونات ليستمتع بها الصغار" at bounding box center [415, 144] width 188 height 30
click at [487, 131] on textarea "يتم إعدادها بكل حب من أجود المكونات ليستمتع بها صغار" at bounding box center [415, 144] width 188 height 30
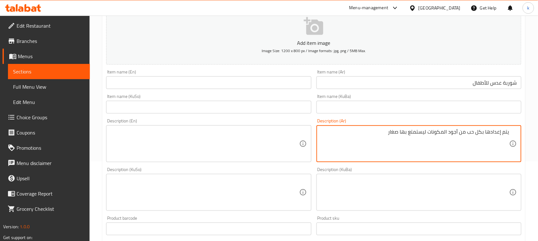
click at [486, 131] on textarea "يتم إعدادها بكل حب من أجود المكونات ليستمتع بها صغار" at bounding box center [415, 144] width 188 height 30
type textarea "يتم إعدادها بكل حب من أجود المكونات ليستمتع بها صغار"
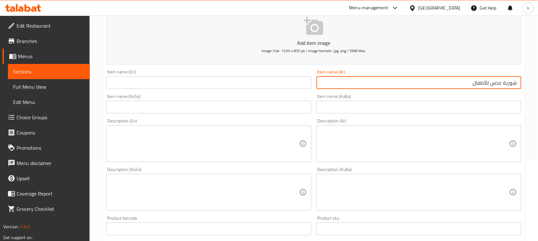
drag, startPoint x: 468, startPoint y: 83, endPoint x: 543, endPoint y: 79, distance: 75.0
click at [538, 79] on html "​ Menu-management [GEOGRAPHIC_DATA] Get Help k Edit Restaurant Branches Menus S…" at bounding box center [269, 40] width 538 height 241
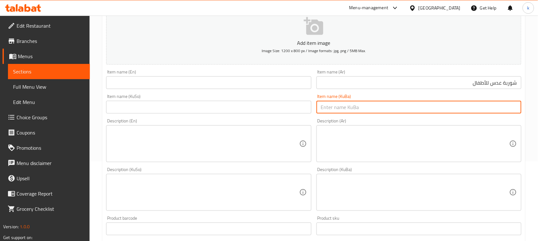
click at [513, 109] on input "text" at bounding box center [418, 107] width 205 height 13
paste input "شۆربای هێڵی بۆ منداڵان"
click at [496, 107] on input "شۆربای هێڵی بۆ منداڵان" at bounding box center [418, 107] width 205 height 13
drag, startPoint x: 454, startPoint y: 108, endPoint x: 543, endPoint y: 108, distance: 88.9
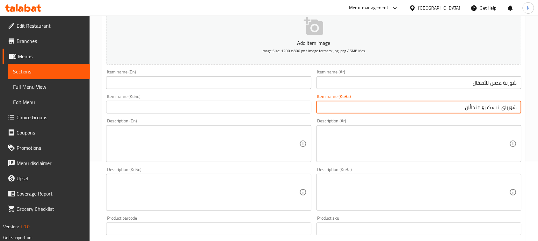
click at [538, 108] on html "​ Menu-management [GEOGRAPHIC_DATA] Get Help k Edit Restaurant Branches Menus S…" at bounding box center [269, 40] width 538 height 241
type input "شۆربای نیسک بۆ منداڵان"
click at [246, 108] on input "text" at bounding box center [208, 107] width 205 height 13
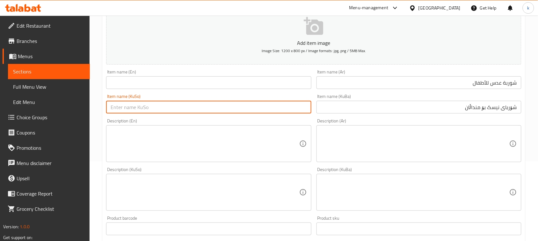
paste input "شۆربای نیسک بۆ منداڵان"
type input "شۆربای نیسک بۆ منداڵان"
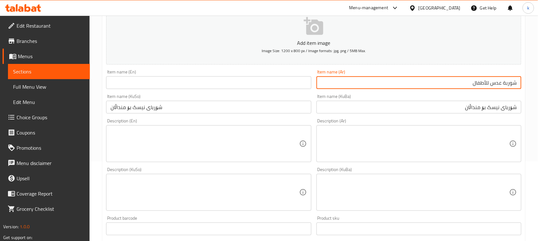
drag, startPoint x: 492, startPoint y: 85, endPoint x: 531, endPoint y: 91, distance: 39.1
click at [531, 91] on div "Home / Restaurants management / Menus / Sections / item / create List Children …" at bounding box center [313, 190] width 448 height 508
click at [142, 82] on input "text" at bounding box center [208, 82] width 205 height 13
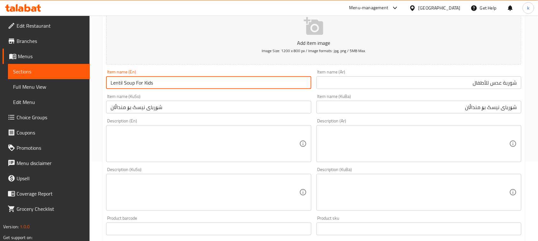
type input "Lentil Soup For Kids"
click at [159, 150] on textarea at bounding box center [205, 144] width 188 height 30
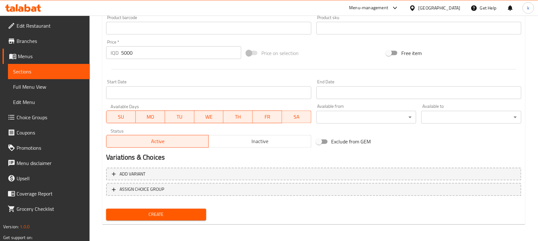
click at [174, 215] on span "Create" at bounding box center [156, 215] width 90 height 8
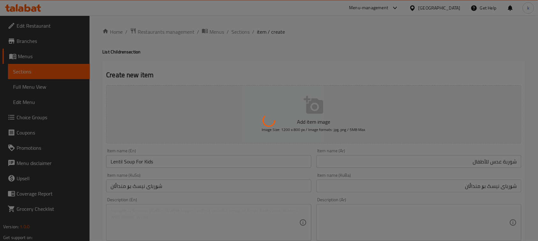
scroll to position [0, 0]
type input "0"
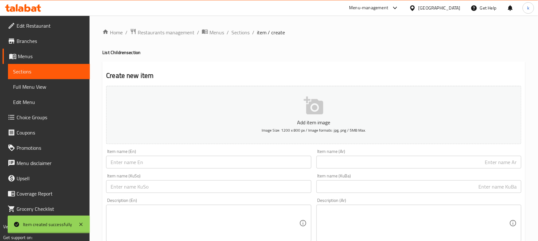
click at [241, 32] on div at bounding box center [269, 120] width 538 height 241
click at [232, 36] on span "Sections" at bounding box center [240, 33] width 18 height 8
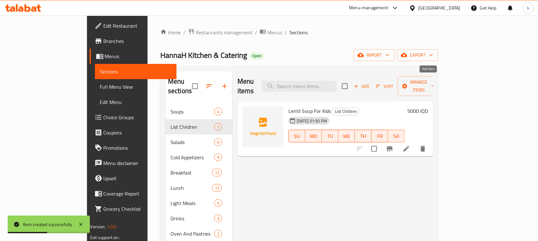
click at [359, 83] on icon "button" at bounding box center [356, 86] width 6 height 6
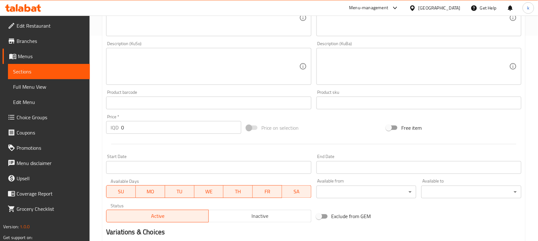
scroll to position [216, 0]
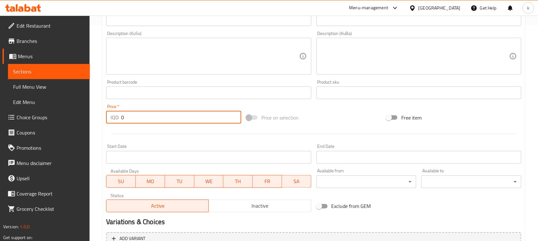
drag, startPoint x: 136, startPoint y: 118, endPoint x: 87, endPoint y: 127, distance: 49.8
click at [87, 127] on div "Edit Restaurant Branches Menus Sections Full Menu View Edit Menu Choice Groups …" at bounding box center [269, 54] width 538 height 508
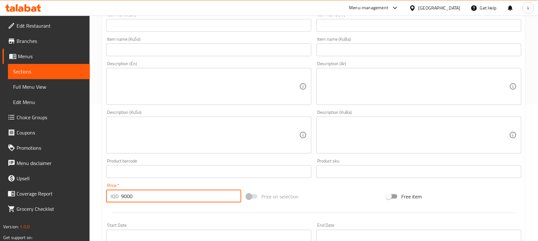
scroll to position [136, 0]
type input "9000"
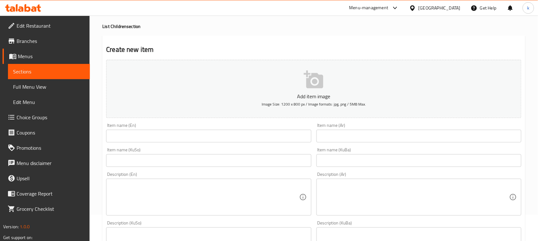
scroll to position [17, 0]
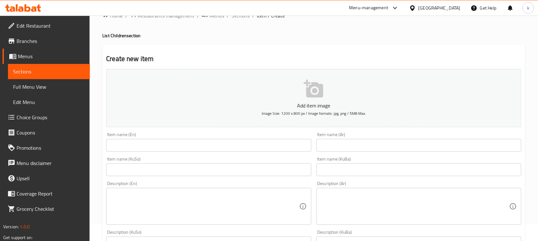
click at [371, 152] on div "Item name (Ar) Item name (Ar)" at bounding box center [419, 142] width 210 height 25
click at [346, 145] on input "text" at bounding box center [418, 145] width 205 height 13
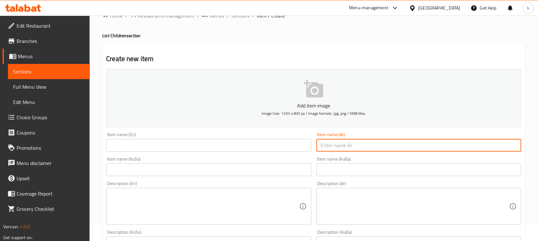
paste input ""طبق إفطار للأطفال ""
click at [515, 146] on input ""طبق إفطار للأطفال" at bounding box center [418, 145] width 205 height 13
type input "طبق إفطار للأطفال"
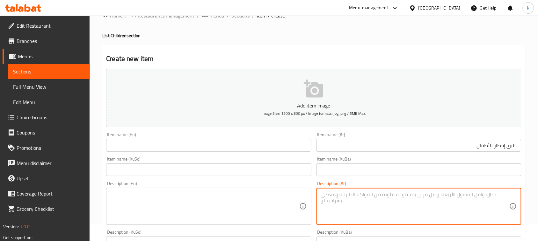
click at [439, 210] on textarea at bounding box center [415, 207] width 188 height 30
paste textarea "يتم إعدادها بكل حب من أجود المكونات ليستمتع بها الصغار."
type textarea "يتم إعدادها بكل حب من أجود المكونات ليستمتع بها الصغار."
click at [451, 196] on textarea "يتم إعدادها بكل حب من أجود المكونات ليستمتع بها الصغار." at bounding box center [415, 207] width 188 height 30
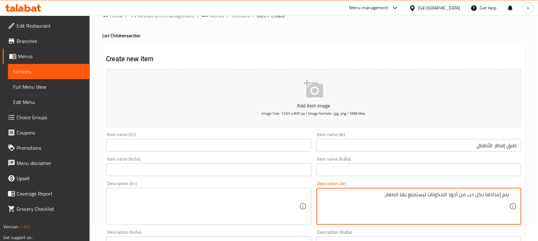
click at [451, 196] on textarea "يتم إعدادها بكل حب من أجود المكونات ليستمتع بها الصغار." at bounding box center [415, 207] width 188 height 30
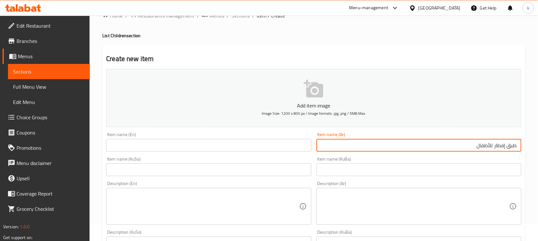
drag, startPoint x: 474, startPoint y: 145, endPoint x: 543, endPoint y: 147, distance: 68.8
click at [538, 147] on html "​ Menu-management [GEOGRAPHIC_DATA] Get Help k Edit Restaurant Branches Menus S…" at bounding box center [269, 103] width 538 height 241
